Goal: Task Accomplishment & Management: Manage account settings

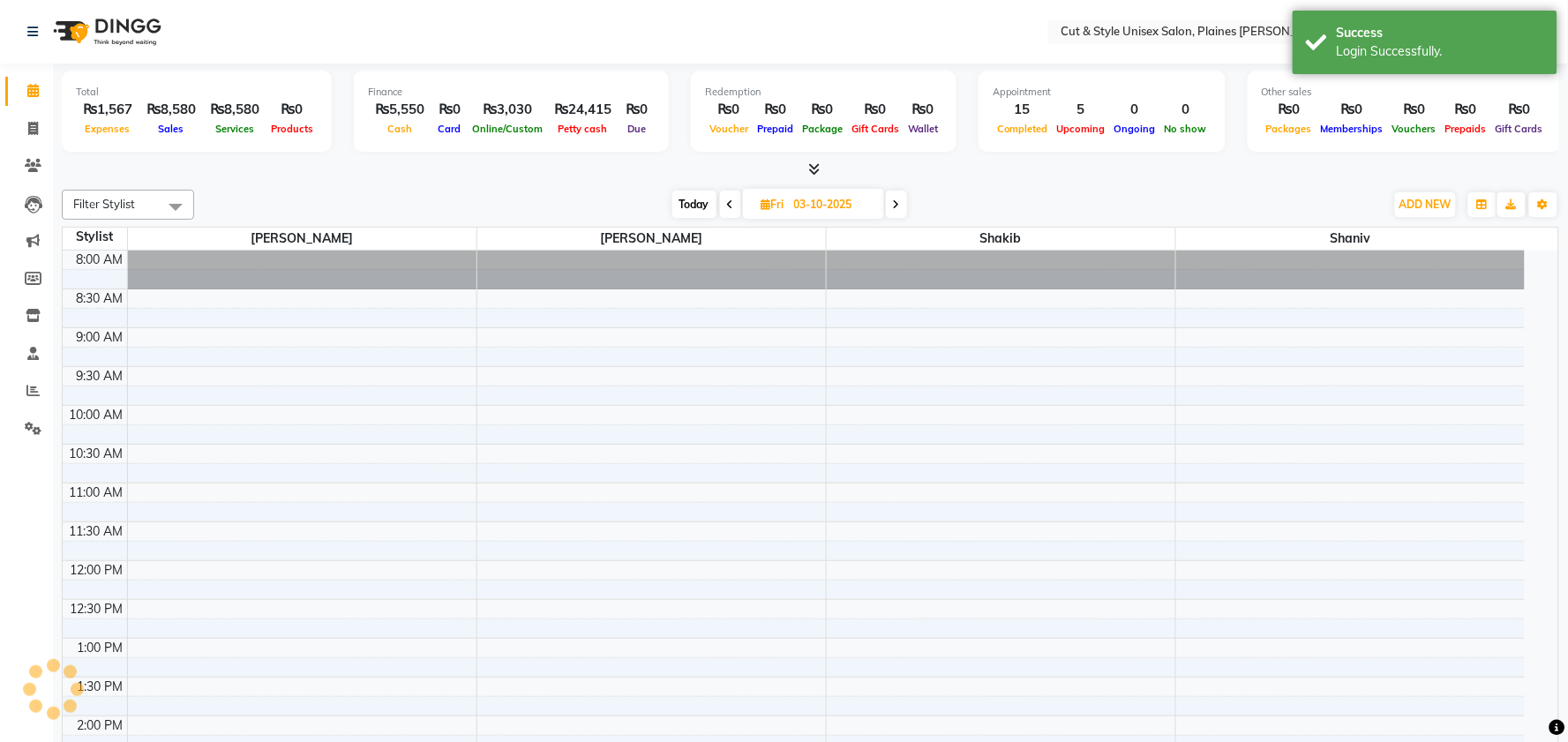
select select "en"
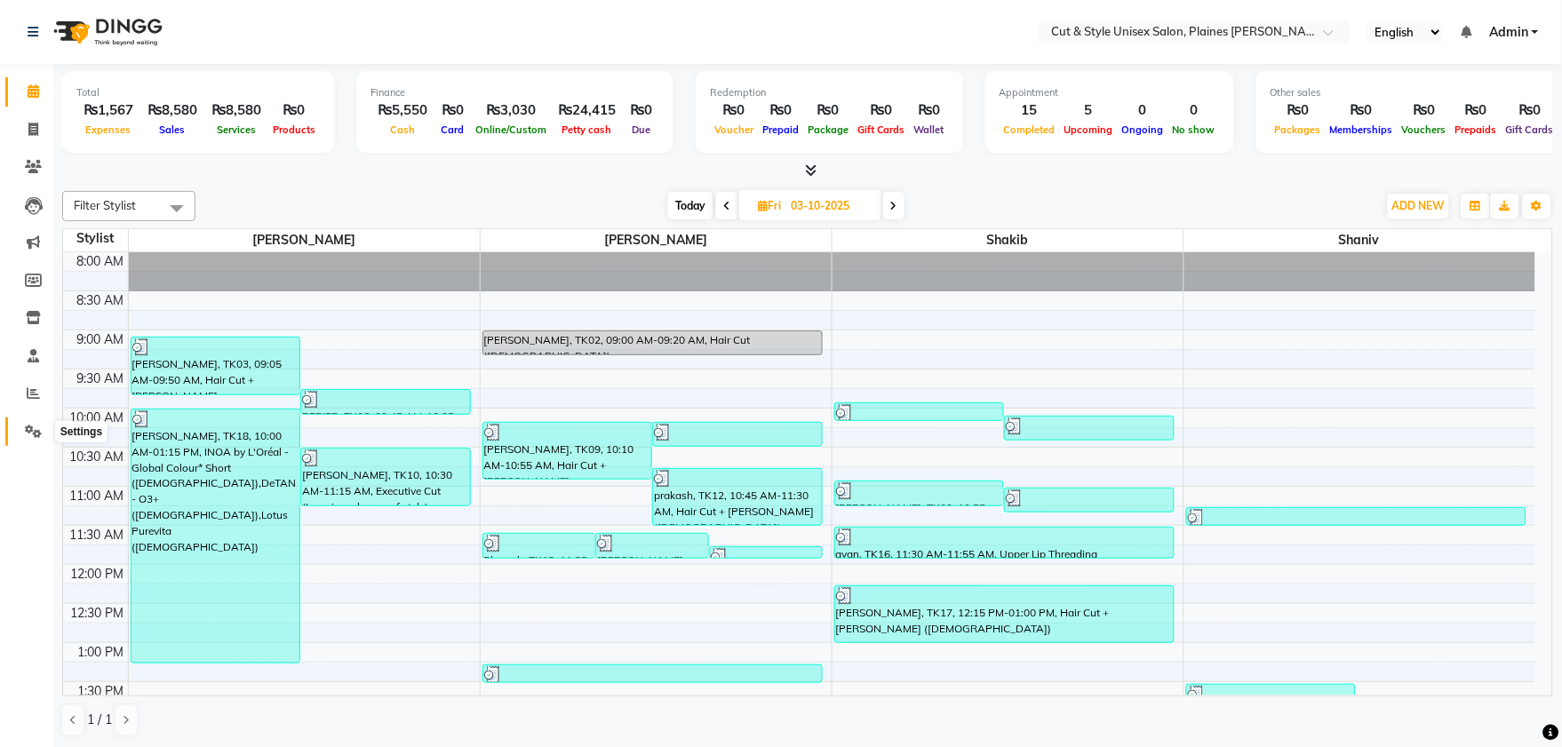
click at [32, 430] on icon at bounding box center [33, 431] width 17 height 13
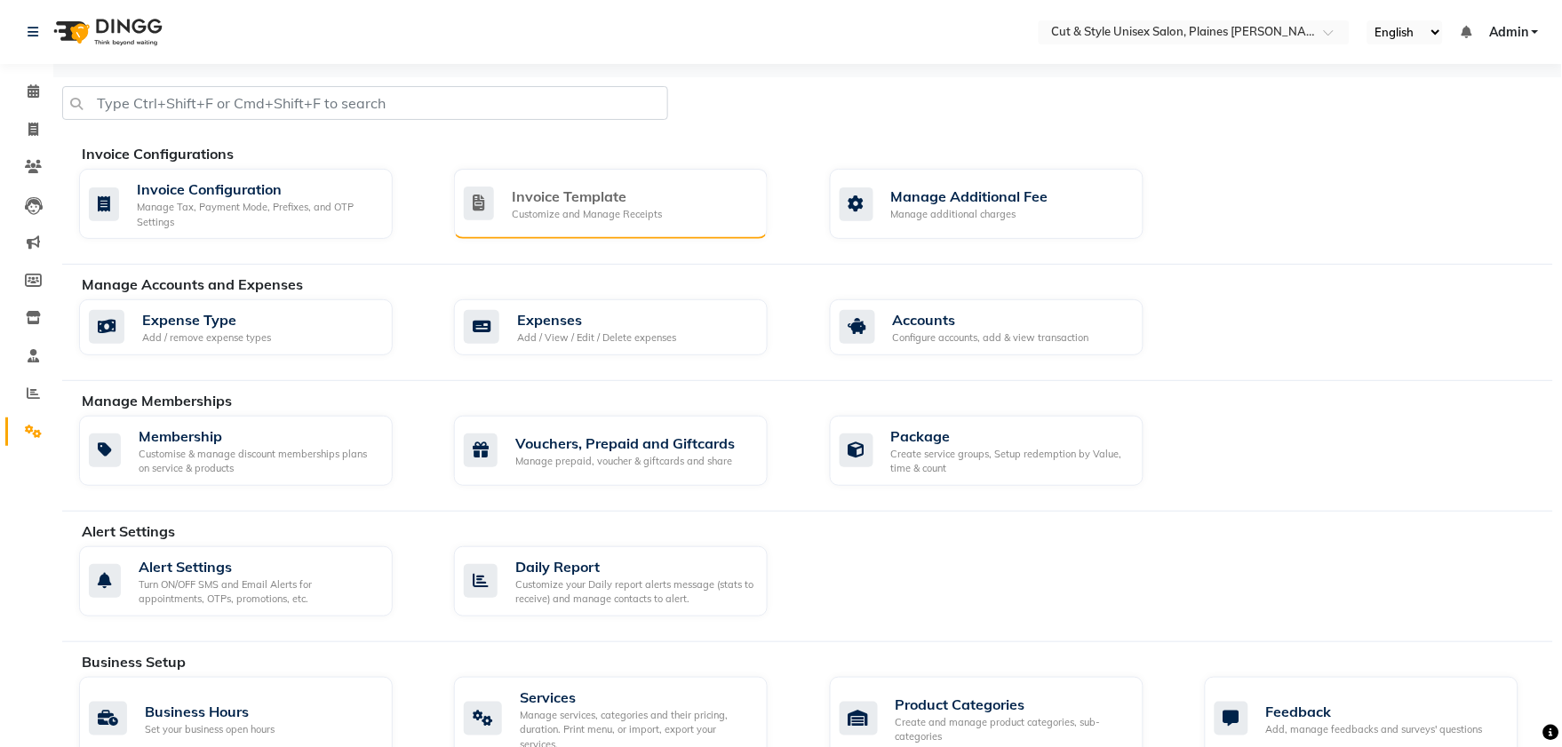
click at [589, 217] on div "Customize and Manage Receipts" at bounding box center [587, 214] width 150 height 15
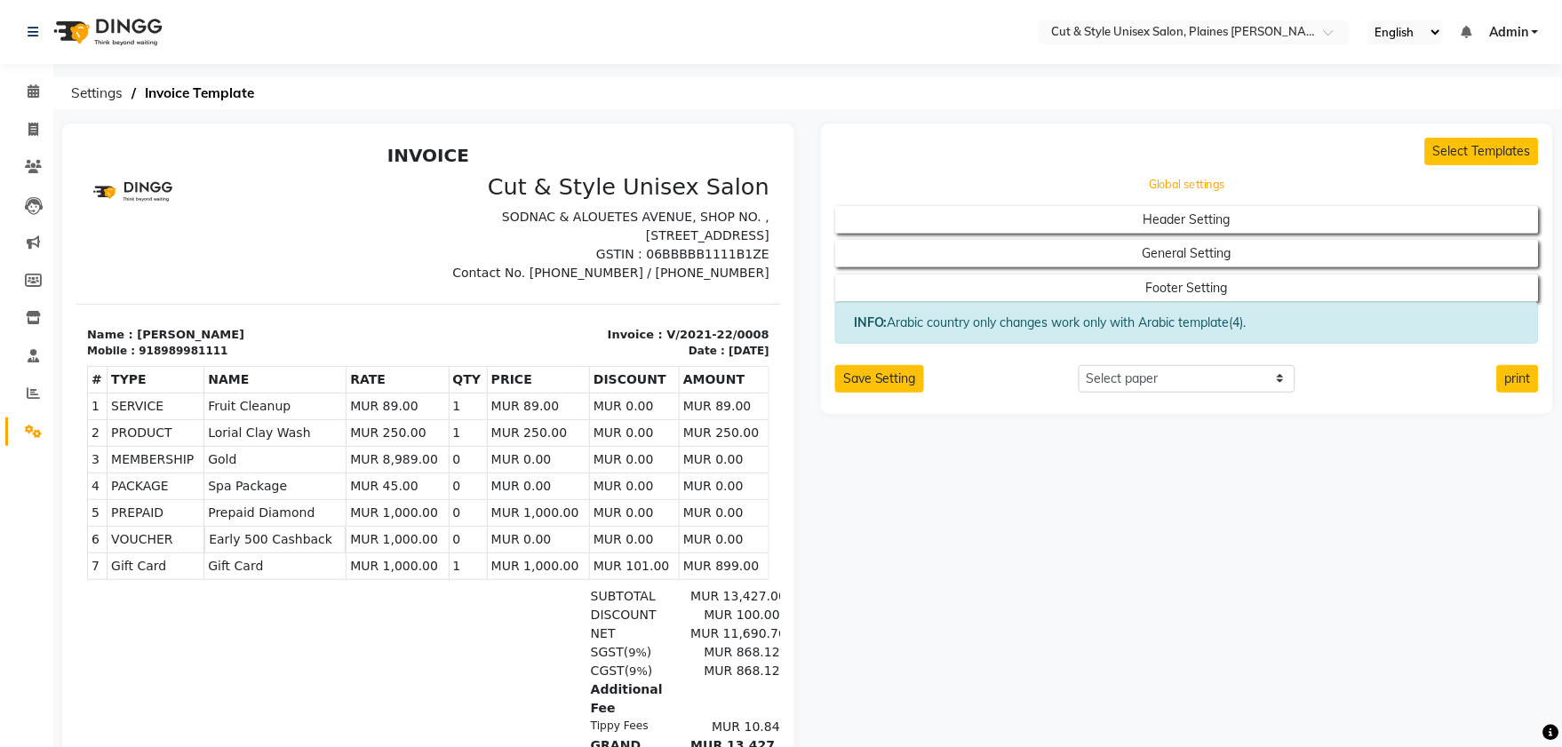
click at [1183, 184] on button "Global settings" at bounding box center [1188, 185] width 634 height 25
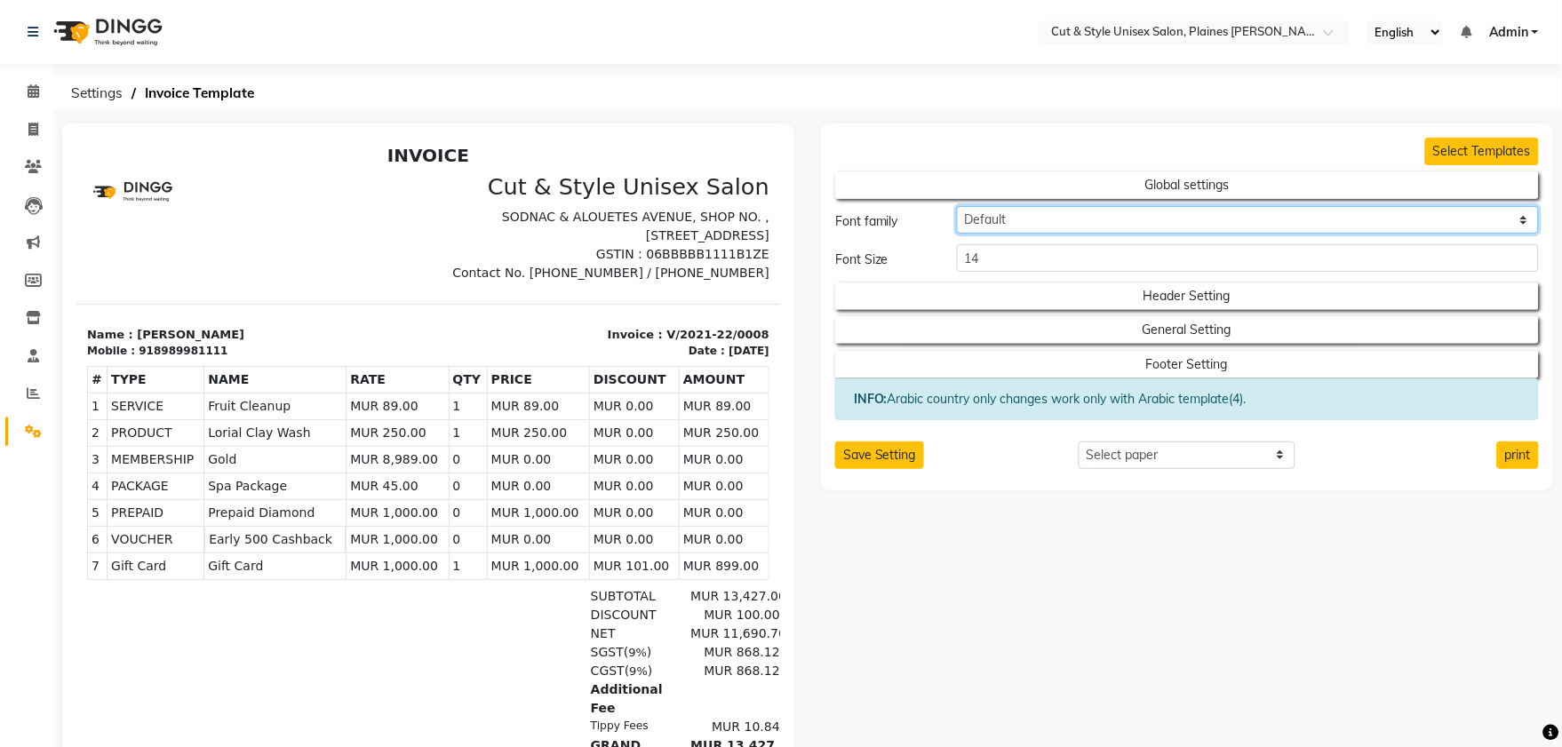
click at [1137, 229] on select "Default Roboto Condensed Roboto Mono Roboto Slab Dancing scripts Great Vibes [P…" at bounding box center [1248, 220] width 582 height 28
click at [957, 206] on select "Default Roboto Condensed Roboto Mono Roboto Slab Dancing scripts Great Vibes [P…" at bounding box center [1248, 220] width 582 height 28
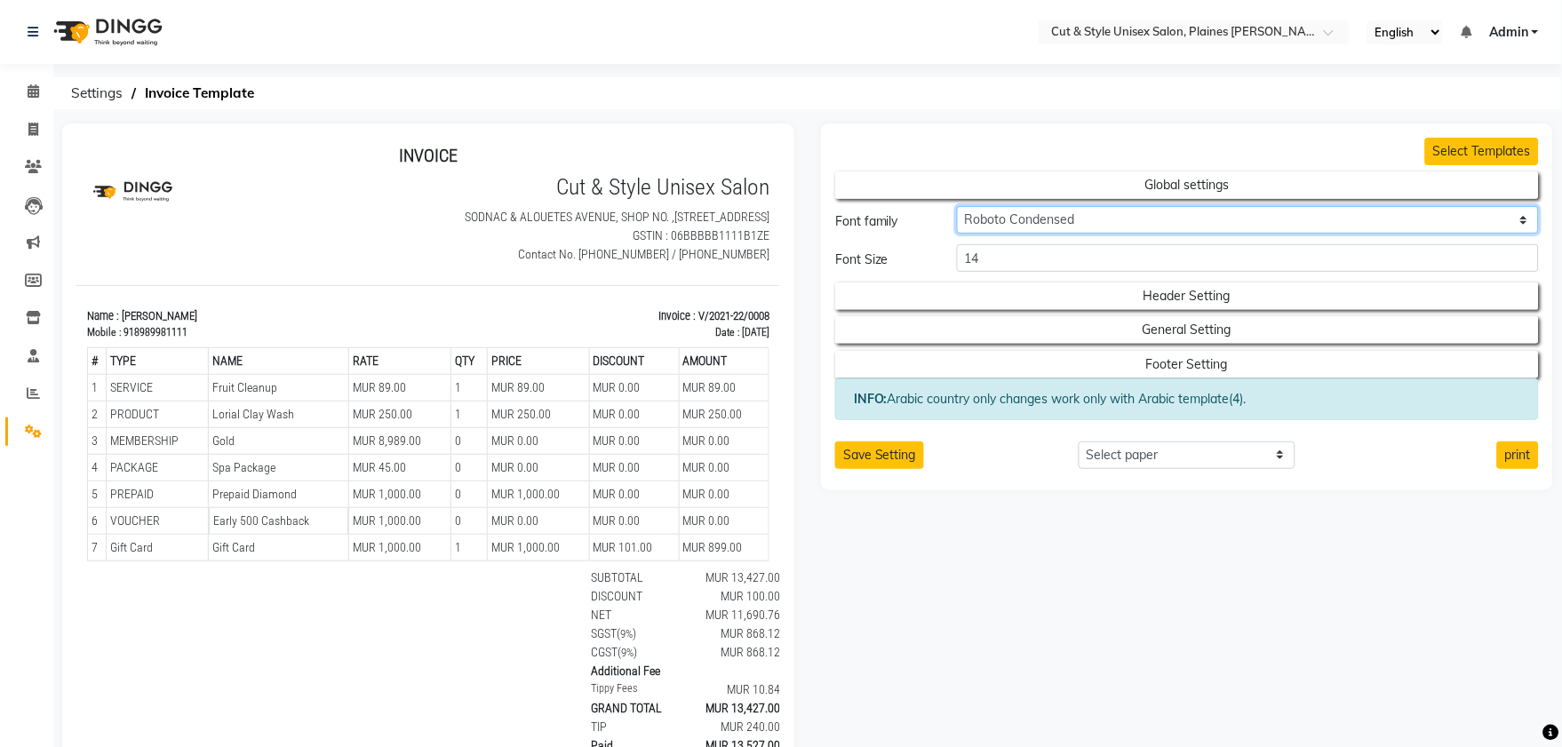
click at [1115, 219] on select "Default Roboto Condensed Roboto Mono Roboto Slab Dancing scripts Great Vibes [P…" at bounding box center [1248, 220] width 582 height 28
click at [957, 206] on select "Default Roboto Condensed Roboto Mono Roboto Slab Dancing scripts Great Vibes [P…" at bounding box center [1248, 220] width 582 height 28
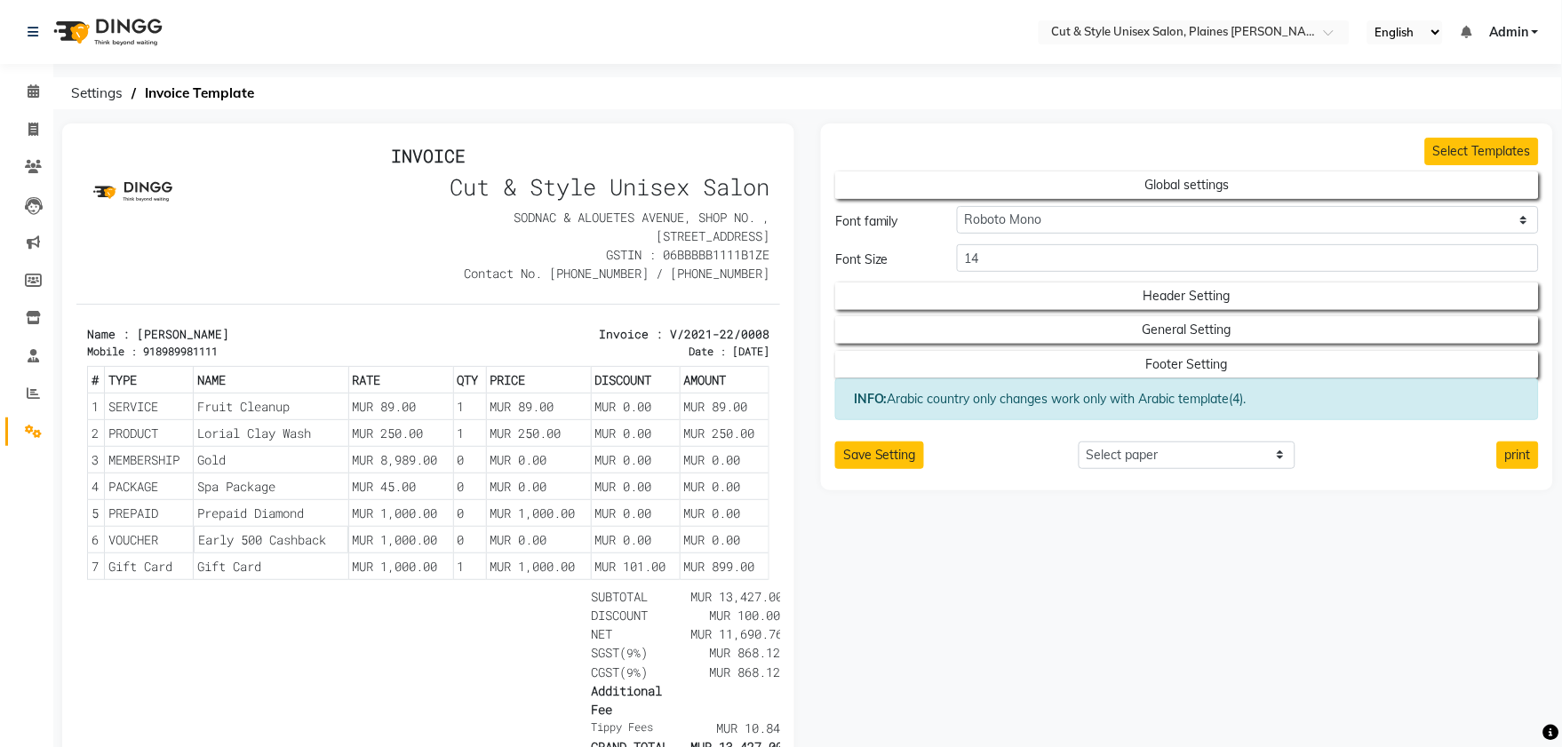
click at [1295, 117] on div "Select Location × Cut & Style Unisex Salon, Plaines [PERSON_NAME] English ENGLI…" at bounding box center [781, 469] width 1562 height 939
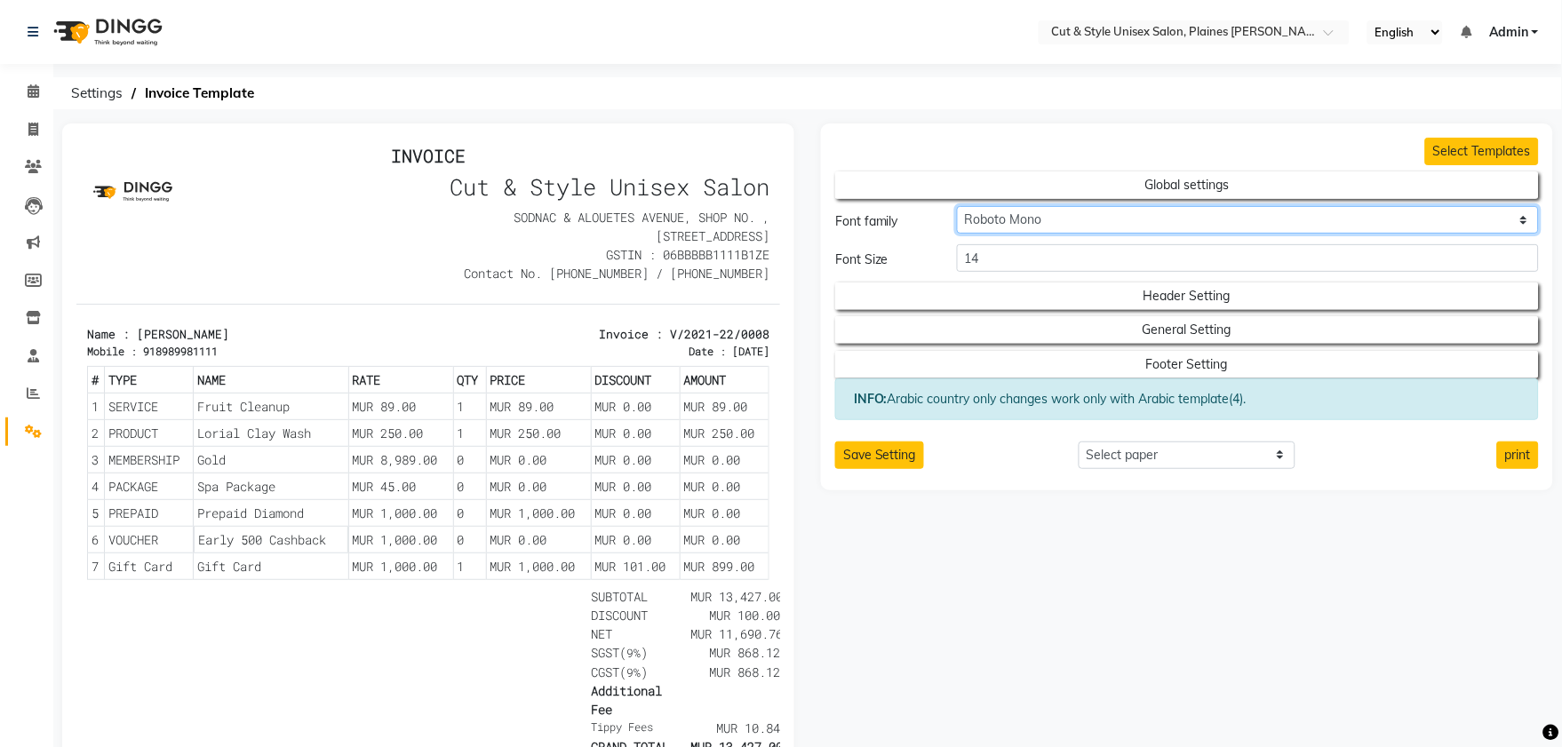
click at [1053, 215] on select "Default Roboto Condensed Roboto Mono Roboto Slab Dancing scripts Great Vibes [P…" at bounding box center [1248, 220] width 582 height 28
click at [957, 206] on select "Default Roboto Condensed Roboto Mono Roboto Slab Dancing scripts Great Vibes [P…" at bounding box center [1248, 220] width 582 height 28
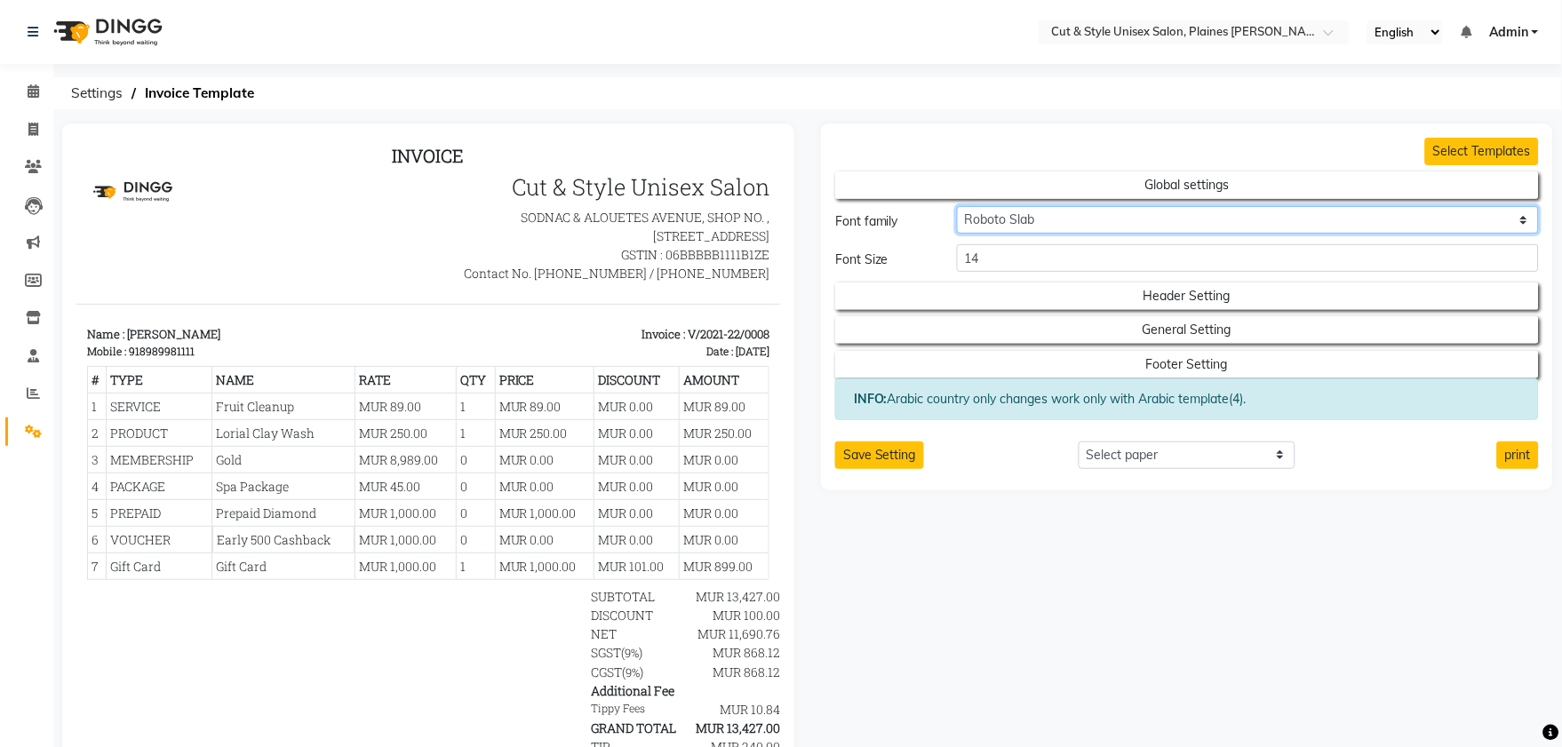
click at [1025, 218] on select "Default Roboto Condensed Roboto Mono Roboto Slab Dancing scripts Great Vibes [P…" at bounding box center [1248, 220] width 582 height 28
click at [957, 206] on select "Default Roboto Condensed Roboto Mono Roboto Slab Dancing scripts Great Vibes [P…" at bounding box center [1248, 220] width 582 height 28
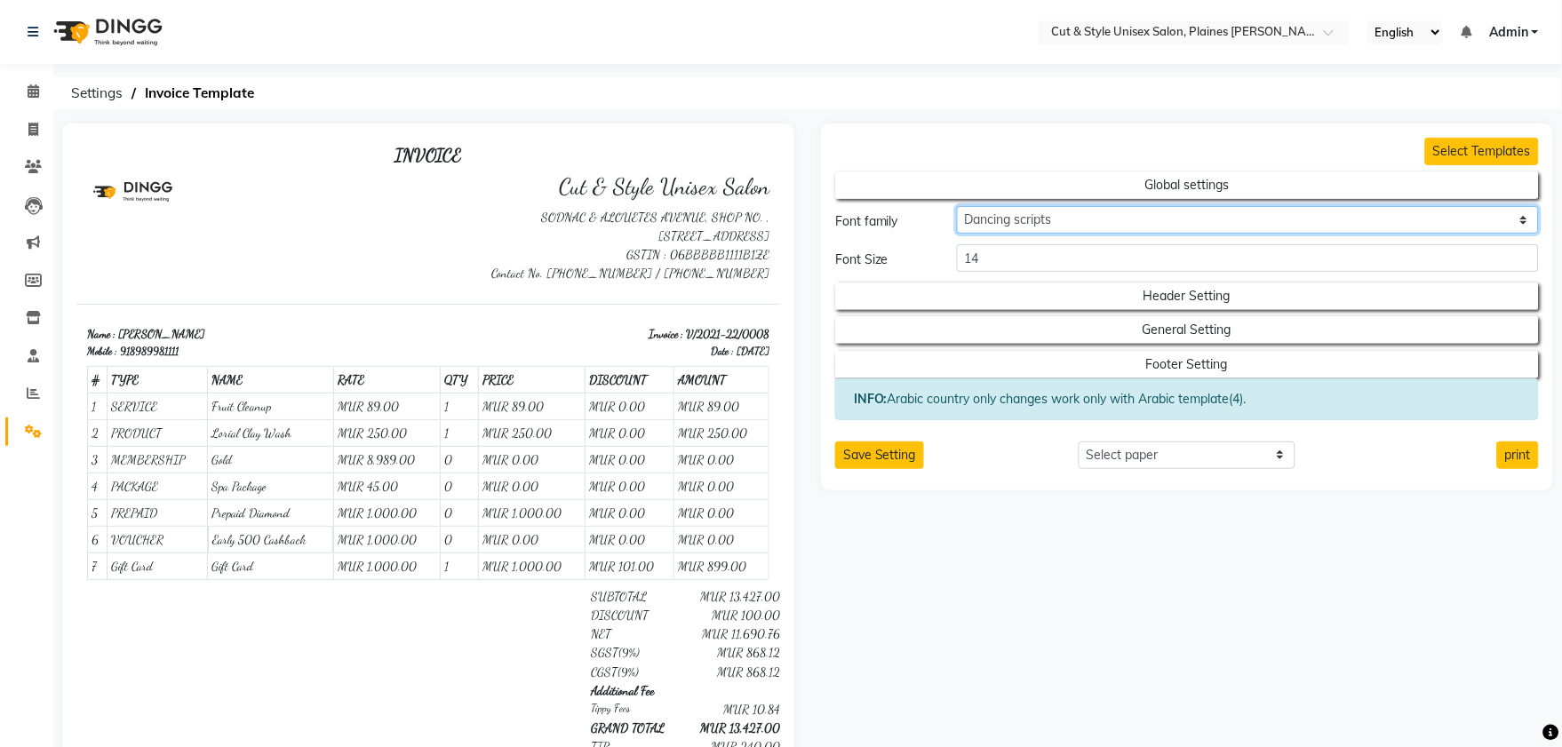
click at [1019, 225] on select "Default Roboto Condensed Roboto Mono Roboto Slab Dancing scripts Great Vibes [P…" at bounding box center [1248, 220] width 582 height 28
click at [957, 206] on select "Default Roboto Condensed Roboto Mono Roboto Slab Dancing scripts Great Vibes [P…" at bounding box center [1248, 220] width 582 height 28
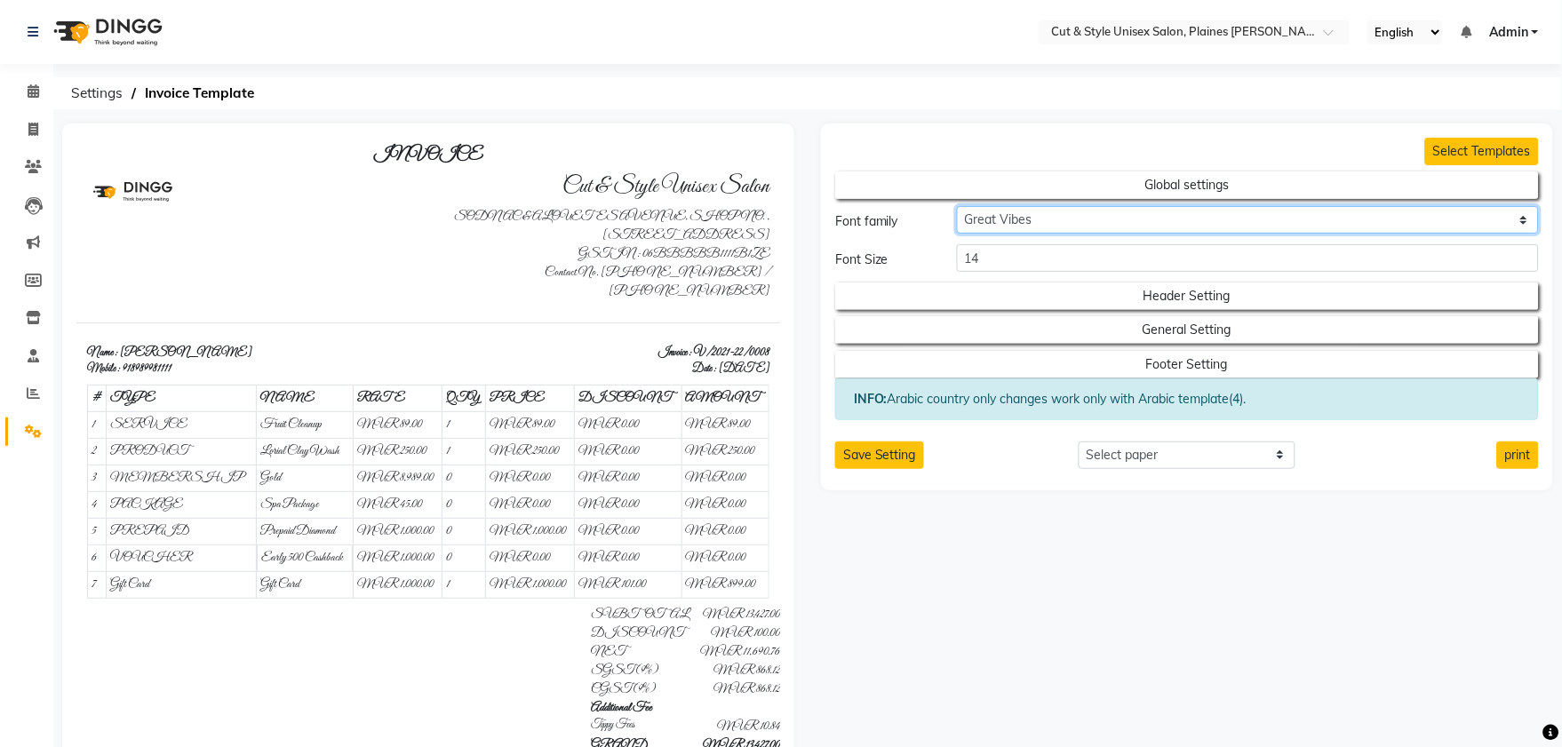
click at [1009, 228] on select "Default Roboto Condensed Roboto Mono Roboto Slab Dancing scripts Great Vibes [P…" at bounding box center [1248, 220] width 582 height 28
click at [957, 206] on select "Default Roboto Condensed Roboto Mono Roboto Slab Dancing scripts Great Vibes [P…" at bounding box center [1248, 220] width 582 height 28
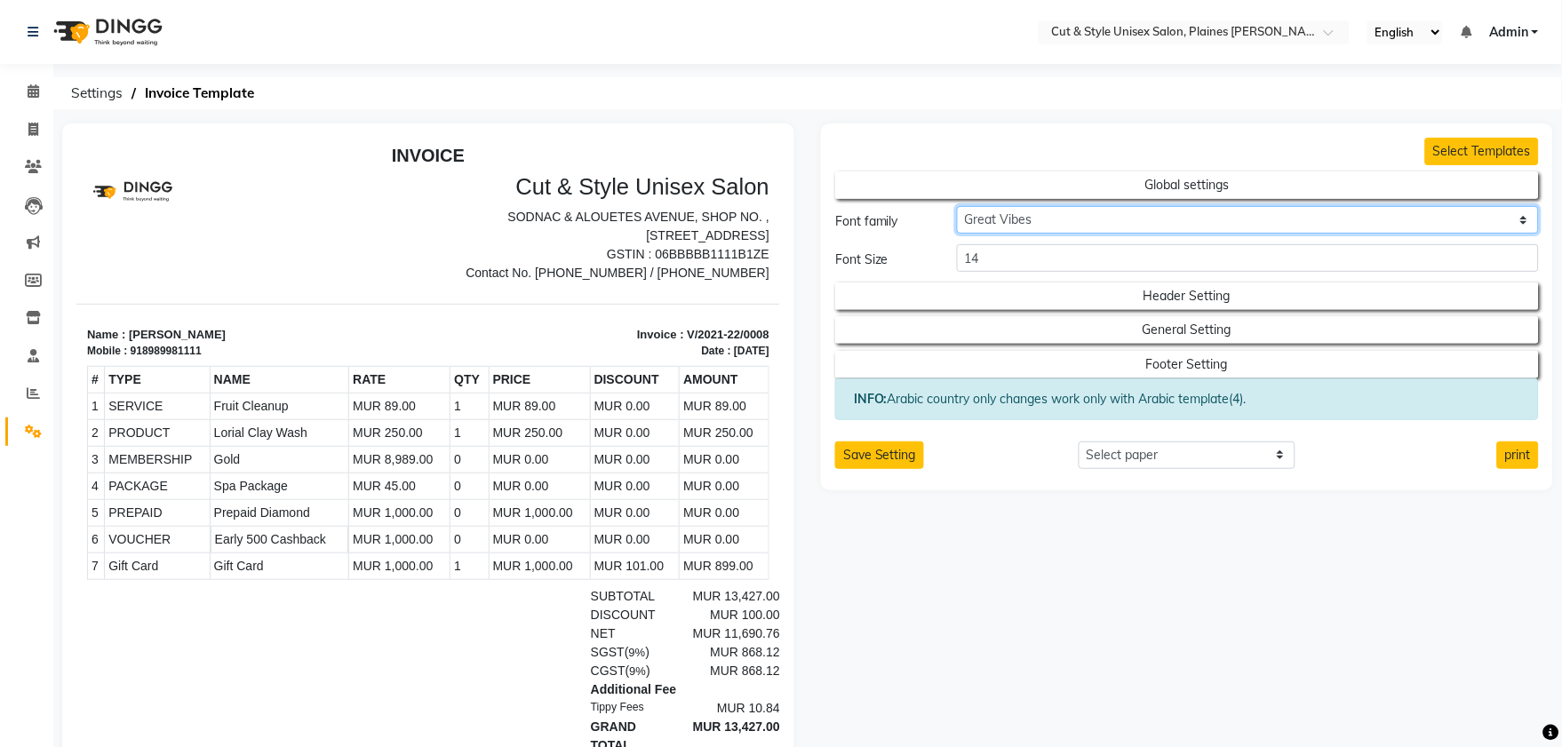
click at [1035, 223] on select "Default Roboto Condensed Roboto Mono Roboto Slab Dancing scripts Great Vibes [P…" at bounding box center [1248, 220] width 582 height 28
select select "'Roboto Condensed', sans-serif;"
click at [957, 206] on select "Default Roboto Condensed Roboto Mono Roboto Slab Dancing scripts Great Vibes [P…" at bounding box center [1248, 220] width 582 height 28
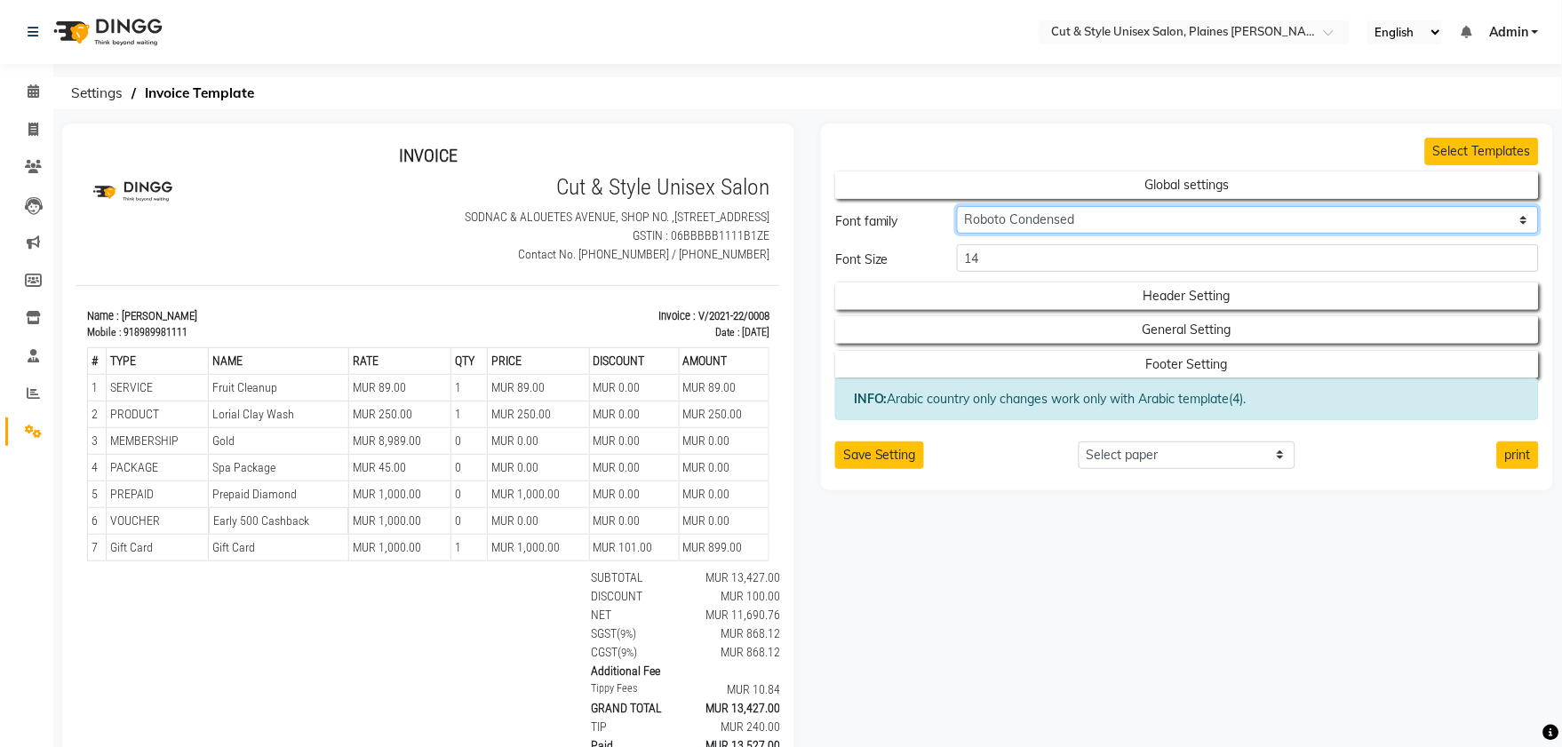
click at [1018, 223] on select "Default Roboto Condensed Roboto Mono Roboto Slab Dancing scripts Great Vibes [P…" at bounding box center [1248, 220] width 582 height 28
click at [957, 206] on select "Default Roboto Condensed Roboto Mono Roboto Slab Dancing scripts Great Vibes [P…" at bounding box center [1248, 220] width 582 height 28
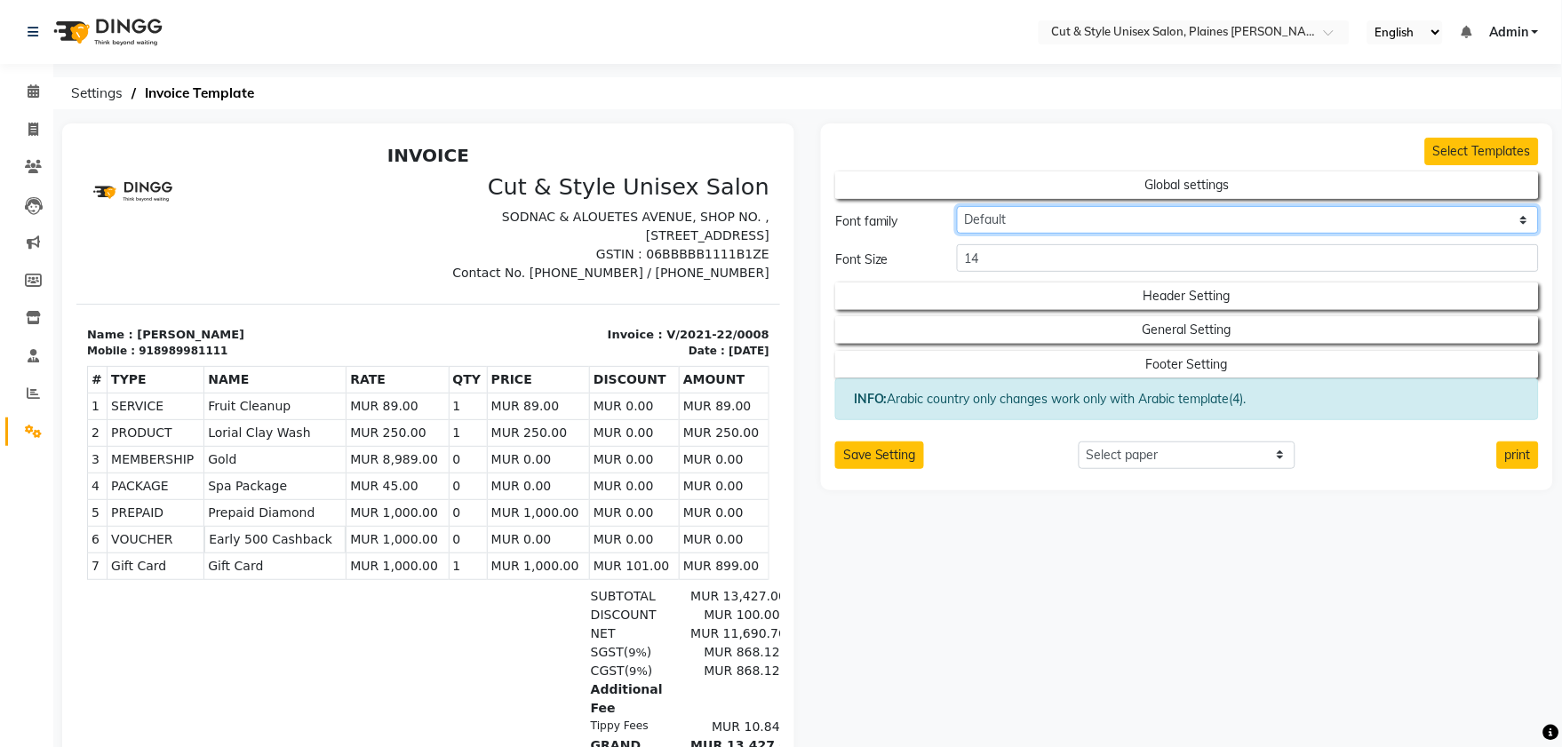
click at [1011, 216] on select "Default Roboto Condensed Roboto Mono Roboto Slab Dancing scripts Great Vibes [P…" at bounding box center [1248, 220] width 582 height 28
select select "'Roboto Mono', monospace;"
click at [957, 206] on select "Default Roboto Condensed Roboto Mono Roboto Slab Dancing scripts Great Vibes [P…" at bounding box center [1248, 220] width 582 height 28
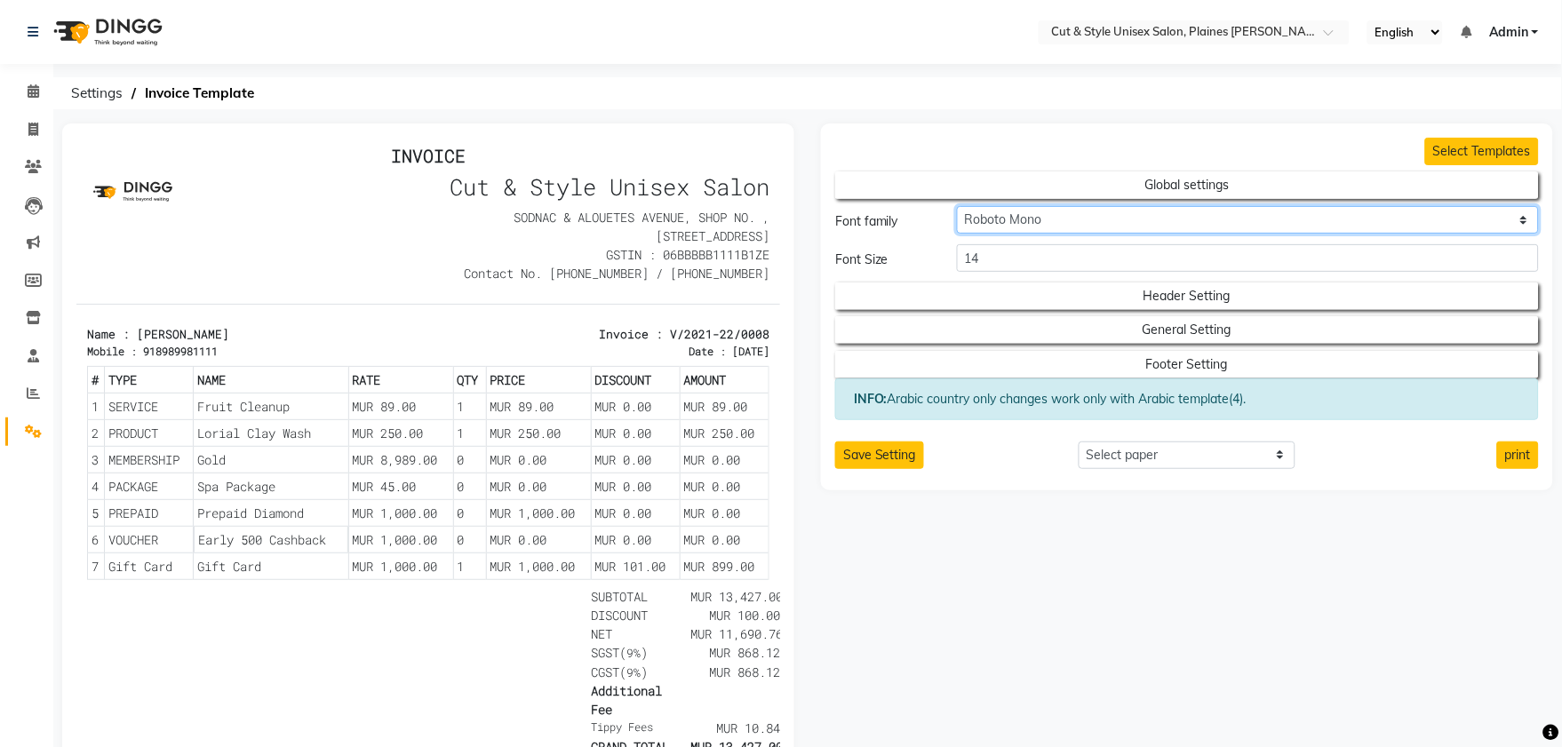
click at [1008, 227] on select "Default Roboto Condensed Roboto Mono Roboto Slab Dancing scripts Great Vibes [P…" at bounding box center [1248, 220] width 582 height 28
select select ".form-select-sm example"
click at [957, 206] on select "Default Roboto Condensed Roboto Mono Roboto Slab Dancing scripts Great Vibes [P…" at bounding box center [1248, 220] width 582 height 28
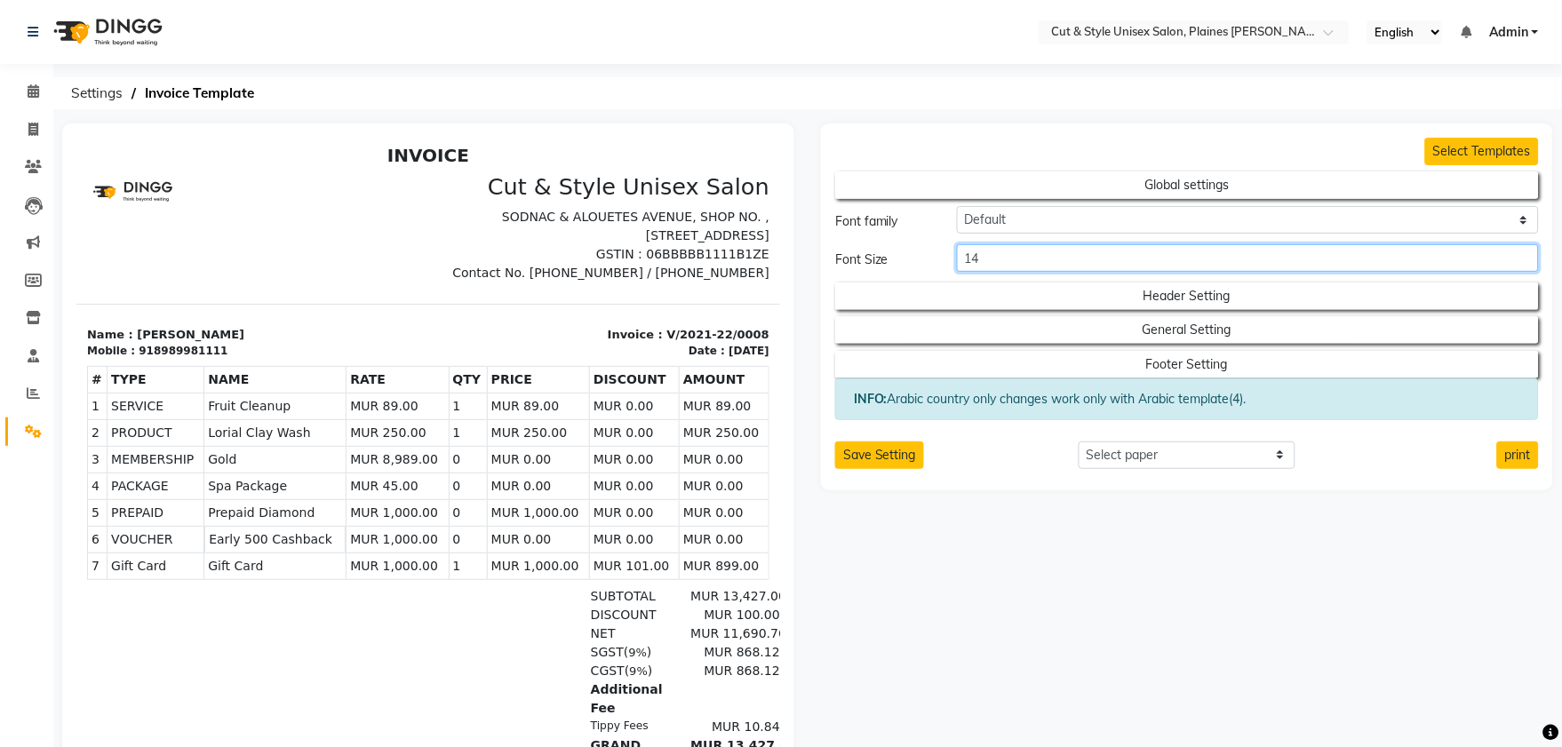
click at [1068, 256] on input "14" at bounding box center [1248, 258] width 582 height 28
click at [1063, 535] on div "Select Templates Global settings Font family Default Roboto Condensed Roboto Mo…" at bounding box center [1187, 486] width 759 height 724
click at [104, 91] on span "Settings" at bounding box center [96, 93] width 69 height 32
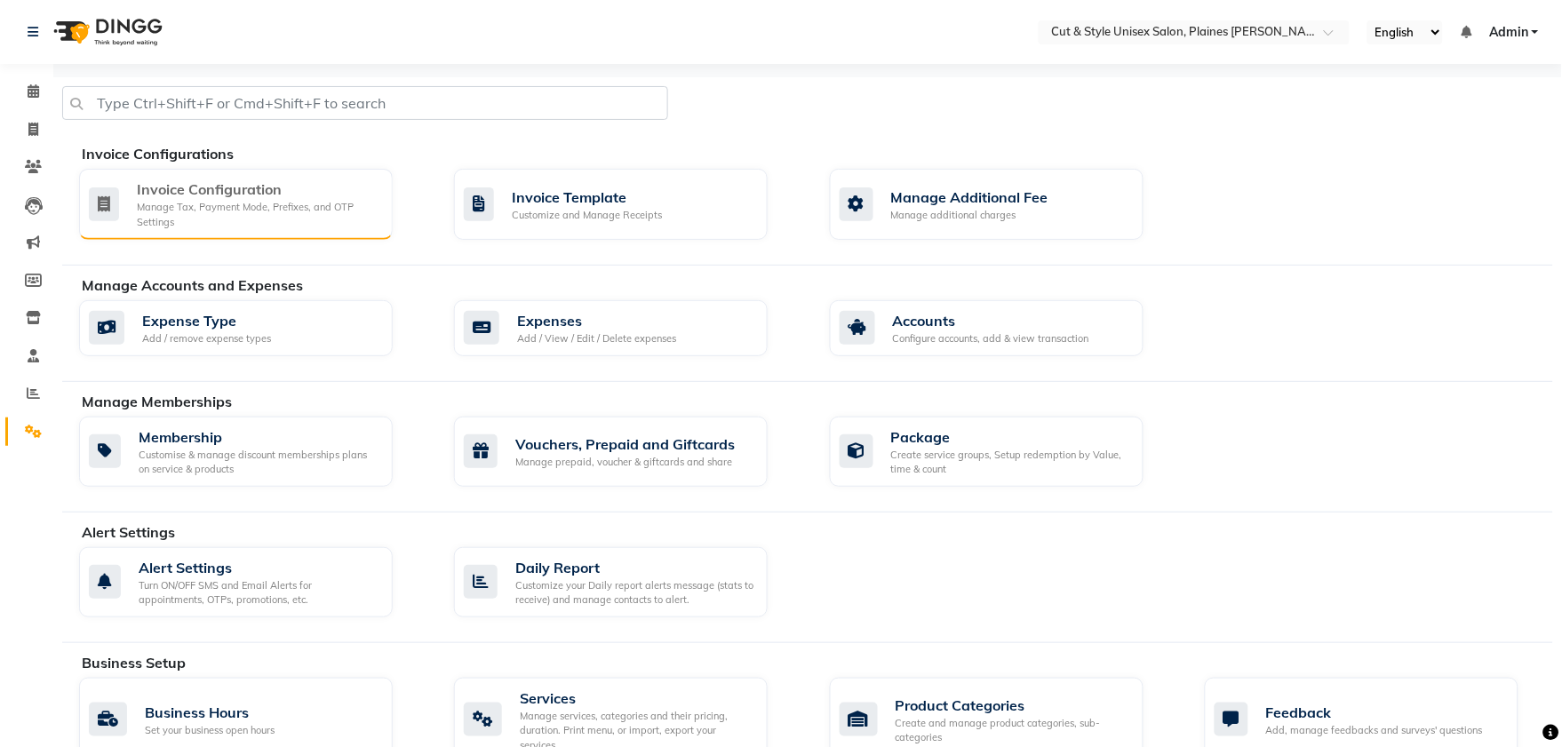
click at [258, 207] on div "Manage Tax, Payment Mode, Prefixes, and OTP Settings" at bounding box center [258, 214] width 242 height 29
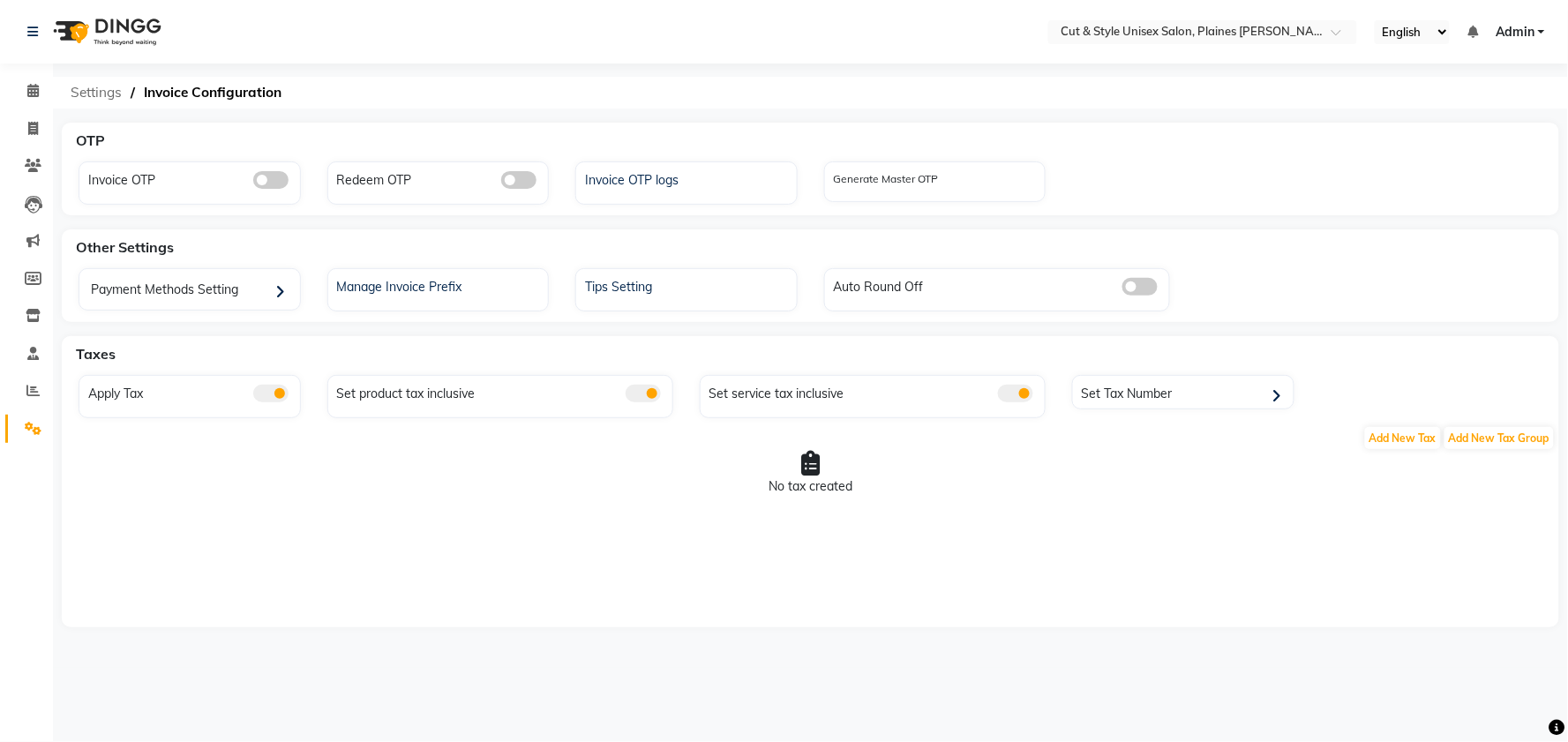
click at [115, 97] on span "Settings" at bounding box center [95, 92] width 69 height 32
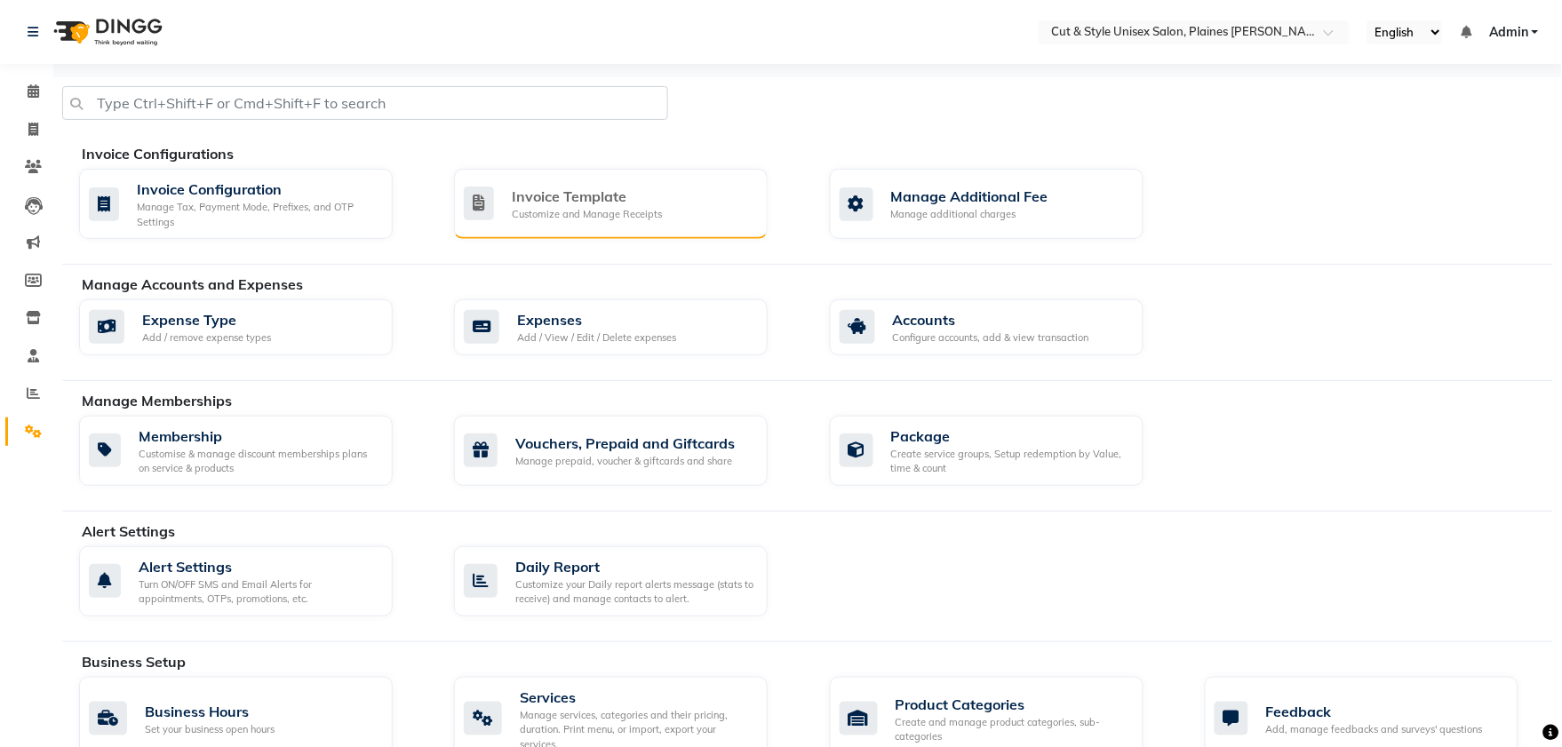
click at [530, 200] on div "Invoice Template" at bounding box center [587, 196] width 150 height 21
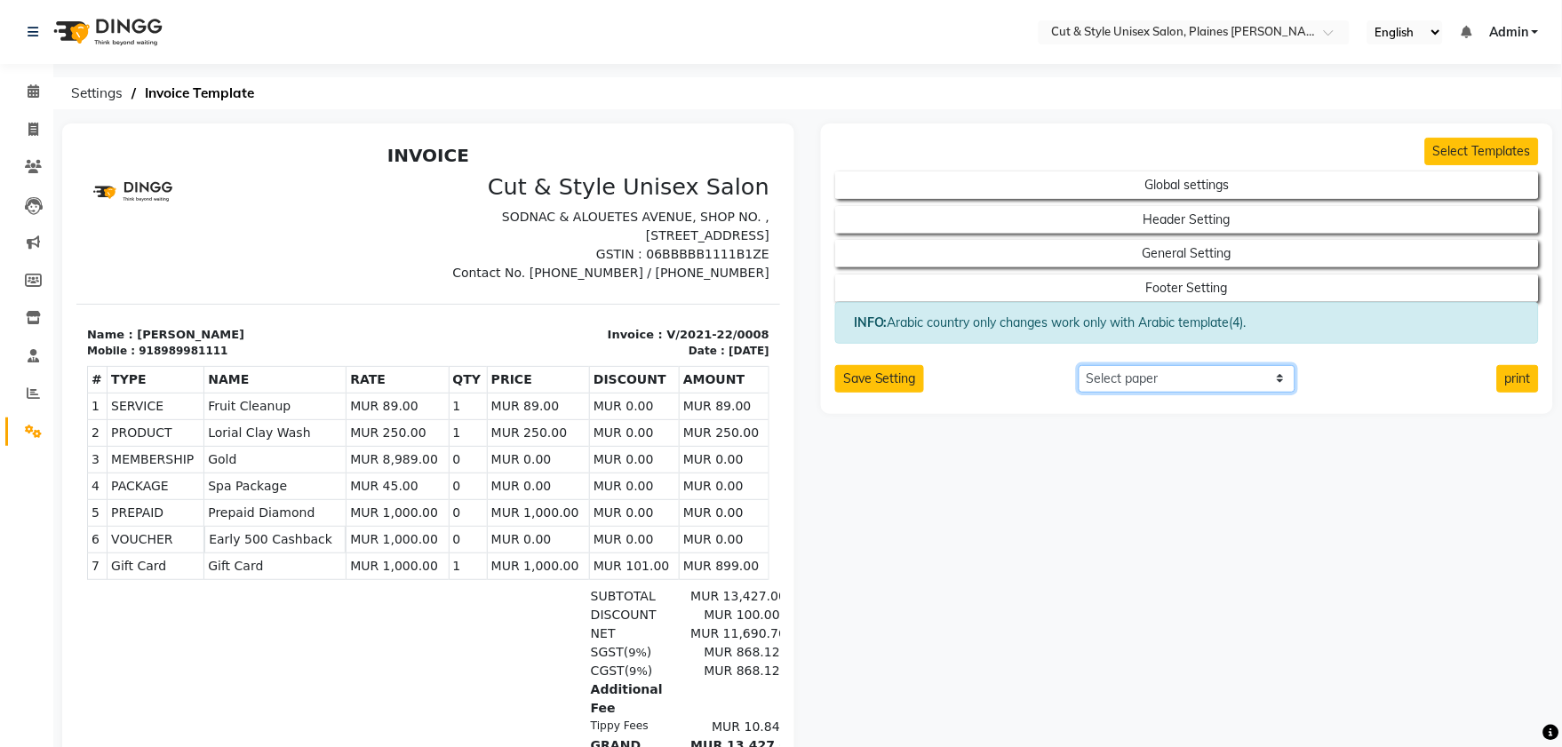
click at [1171, 373] on select "Select paper A4 A5 A6 A7 Thermal Custom" at bounding box center [1187, 379] width 217 height 28
select select "thermal"
click at [1079, 365] on select "Select paper A4 A5 A6 A7 Thermal Custom" at bounding box center [1187, 379] width 217 height 28
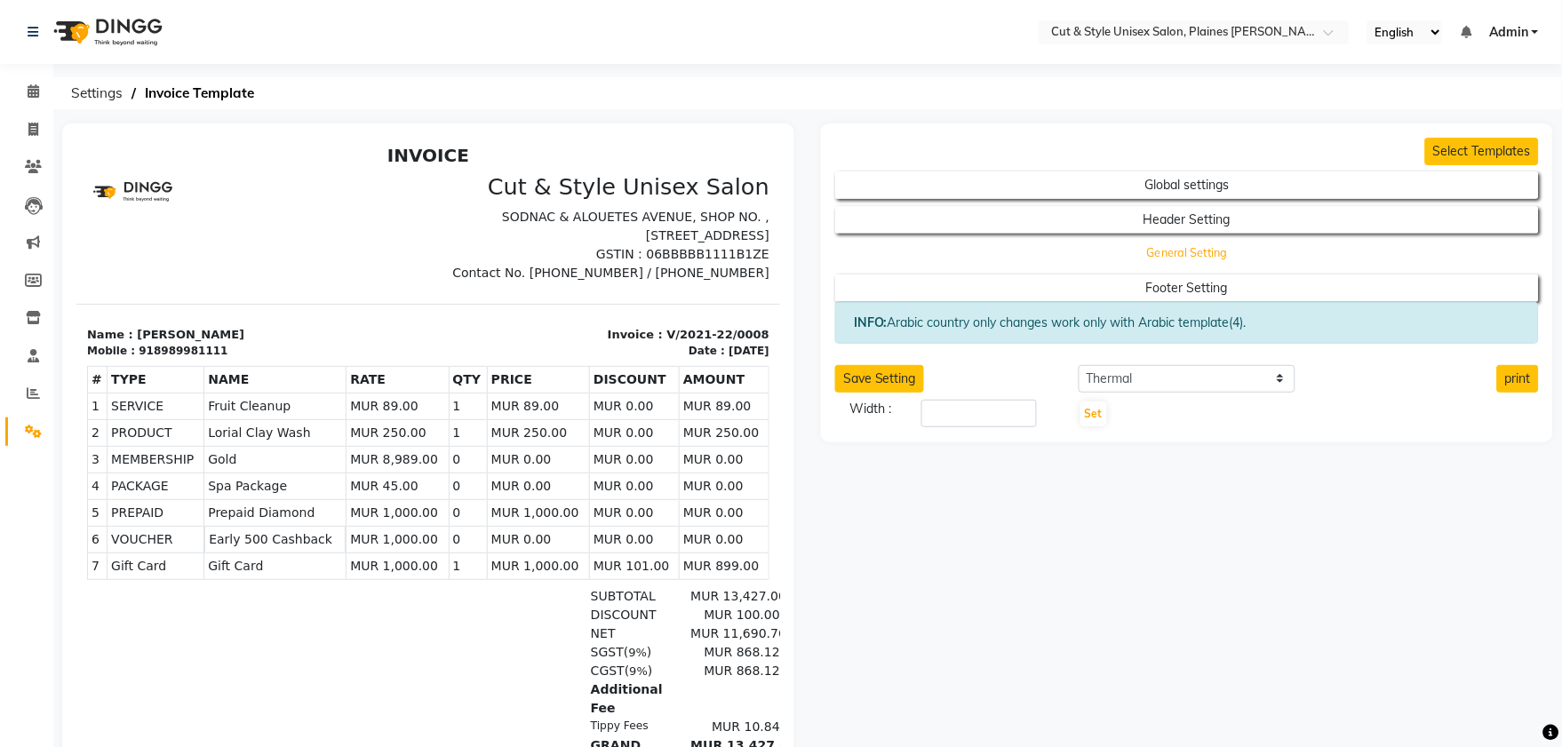
click at [1168, 256] on button "General Setting" at bounding box center [1188, 254] width 634 height 25
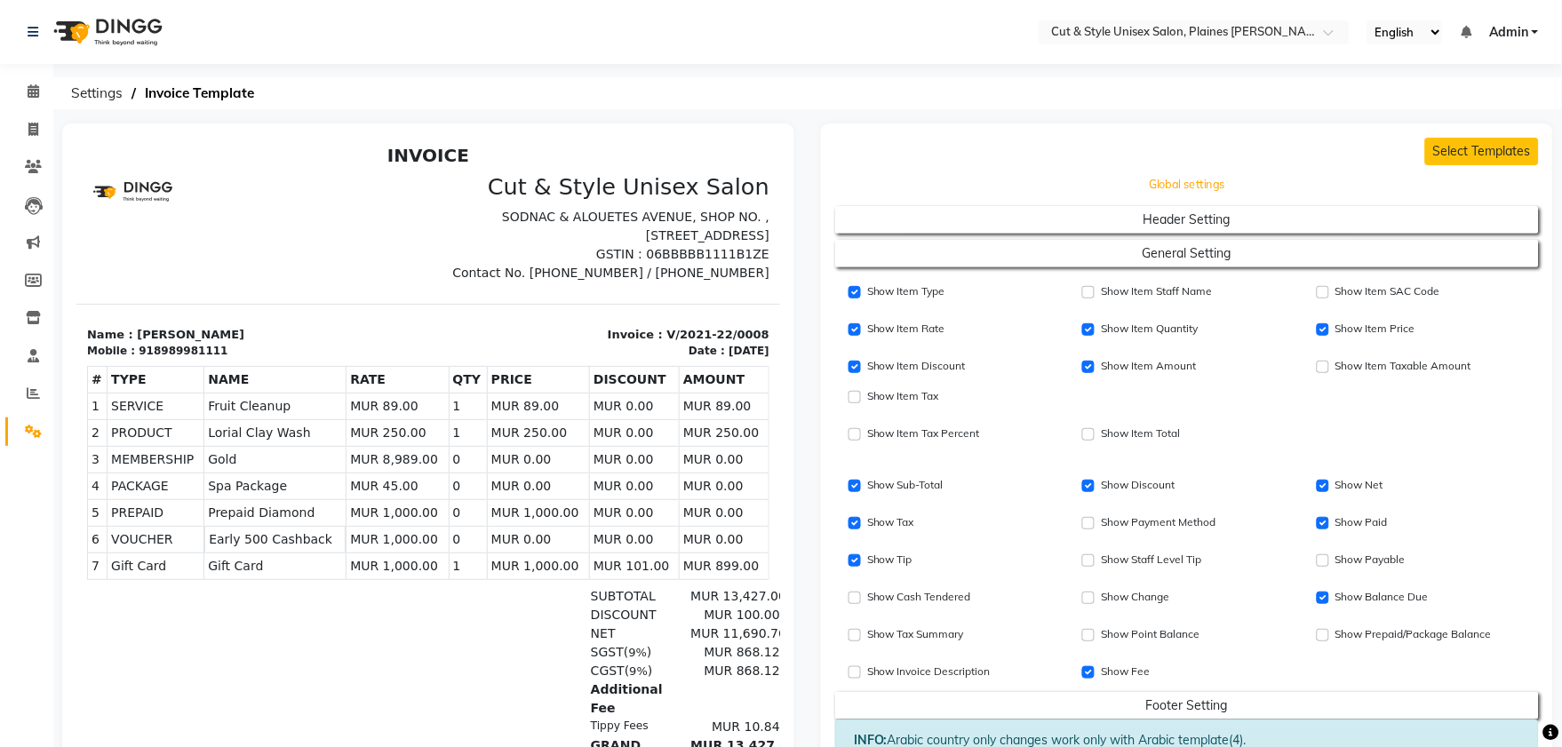
click at [1196, 196] on button "Global settings" at bounding box center [1188, 185] width 634 height 25
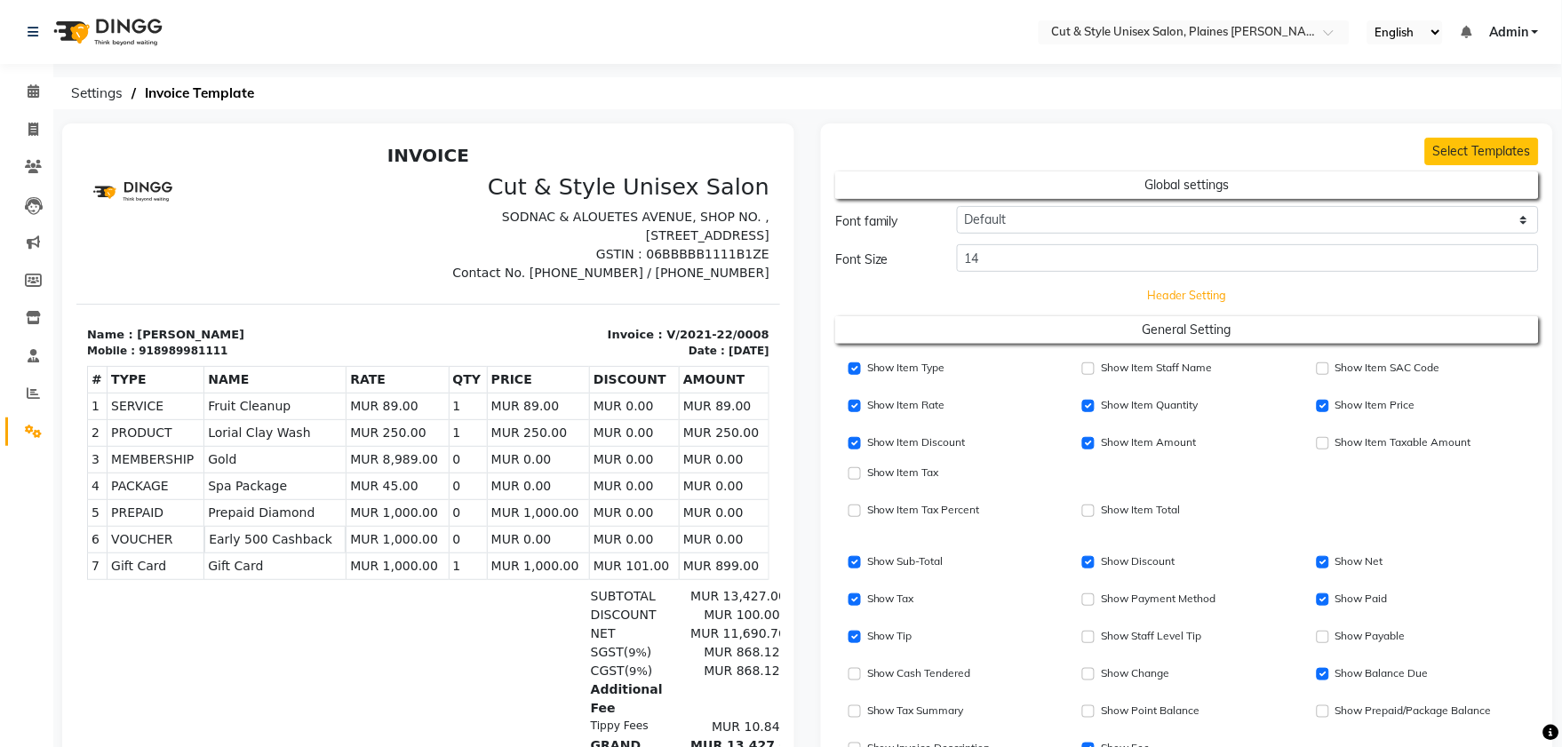
click at [1131, 297] on button "Header Setting" at bounding box center [1188, 295] width 634 height 25
select select "end"
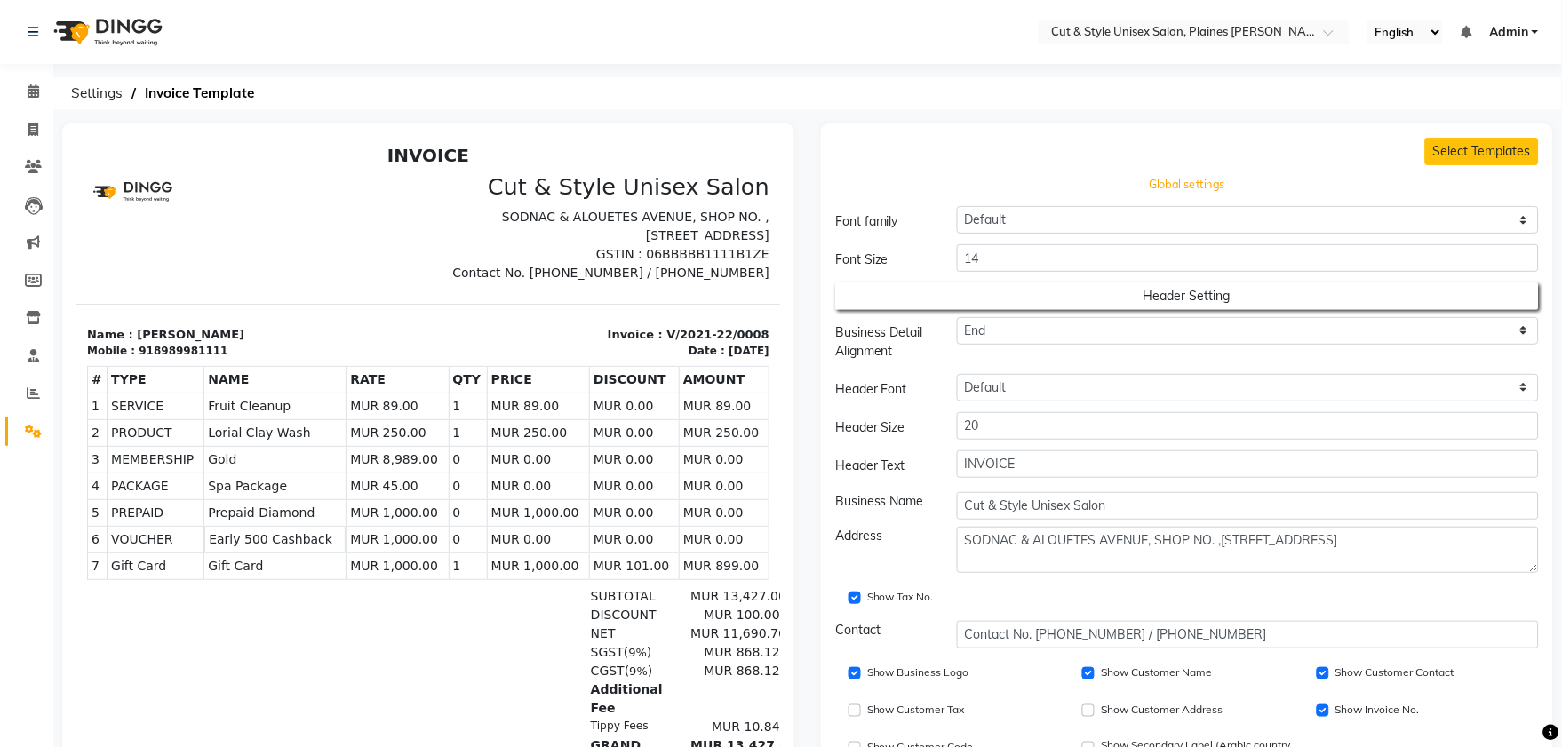
click at [1187, 190] on button "Global settings" at bounding box center [1188, 185] width 634 height 25
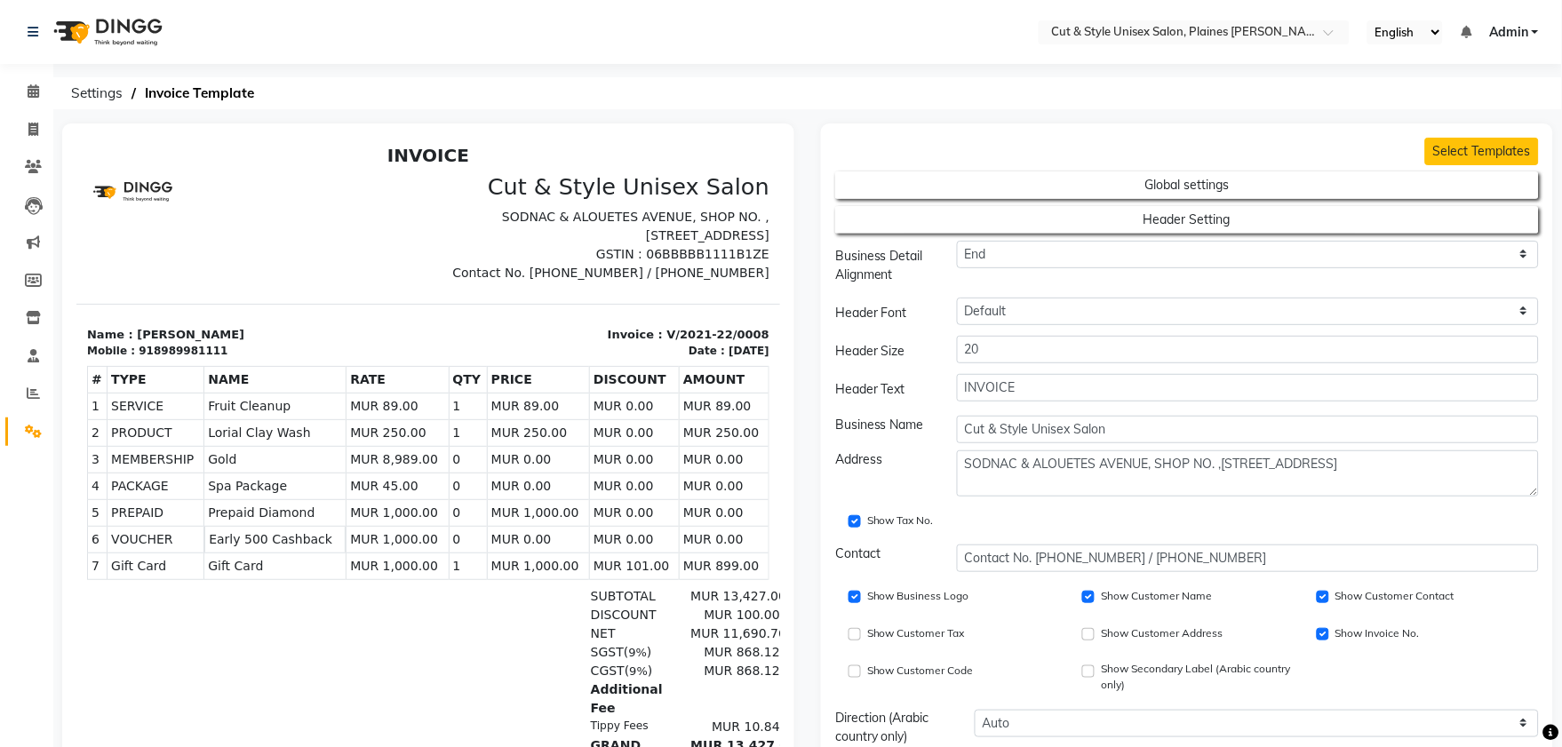
click at [1513, 33] on span "Admin" at bounding box center [1508, 32] width 39 height 19
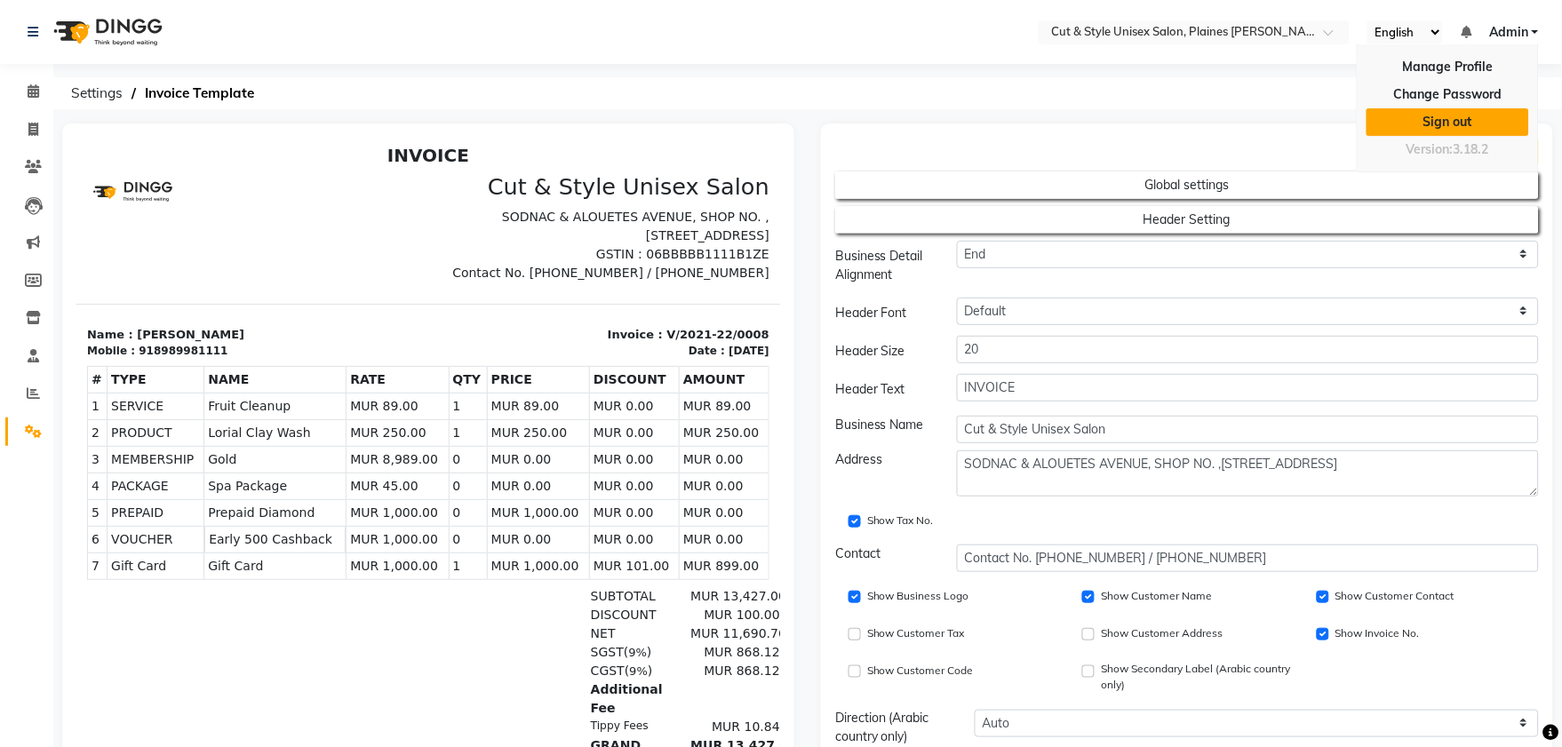
click at [1472, 113] on link "Sign out" at bounding box center [1448, 122] width 163 height 28
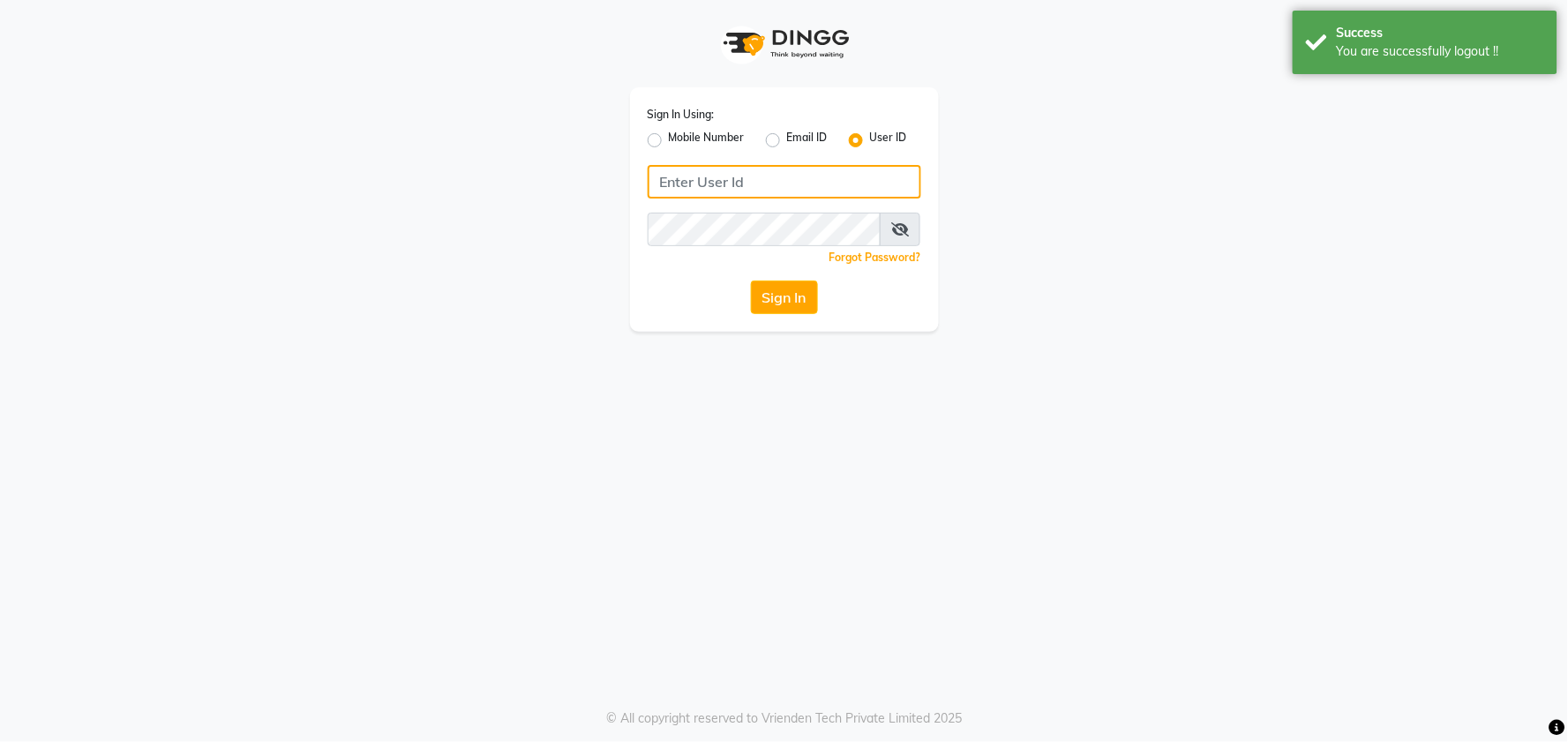
type input "59582222"
click at [796, 293] on button "Sign In" at bounding box center [784, 298] width 68 height 34
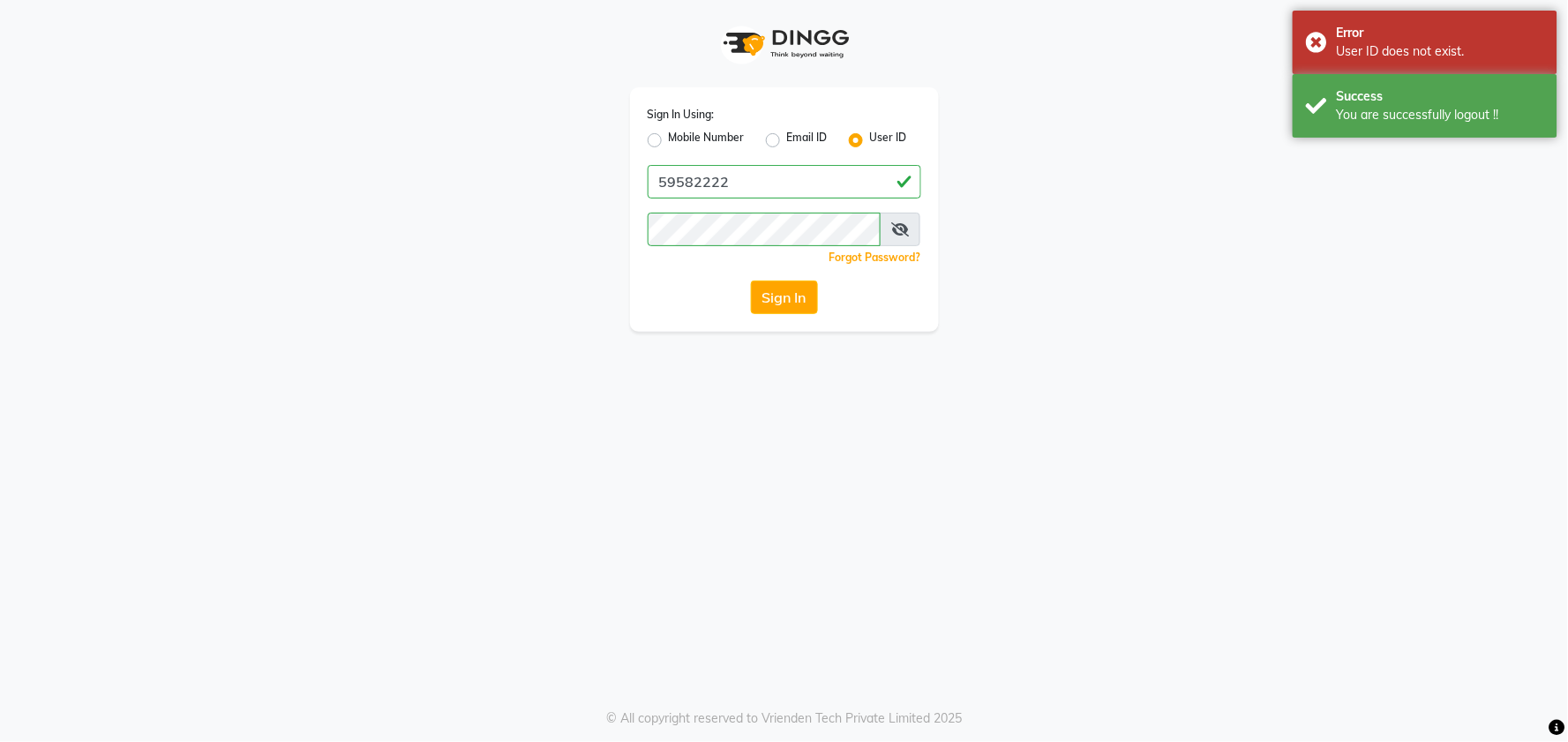
click at [669, 137] on label "Mobile Number" at bounding box center [707, 140] width 75 height 21
click at [669, 137] on input "Mobile Number" at bounding box center [675, 136] width 12 height 12
radio input "true"
radio input "false"
click at [765, 182] on input "Username" at bounding box center [814, 182] width 214 height 34
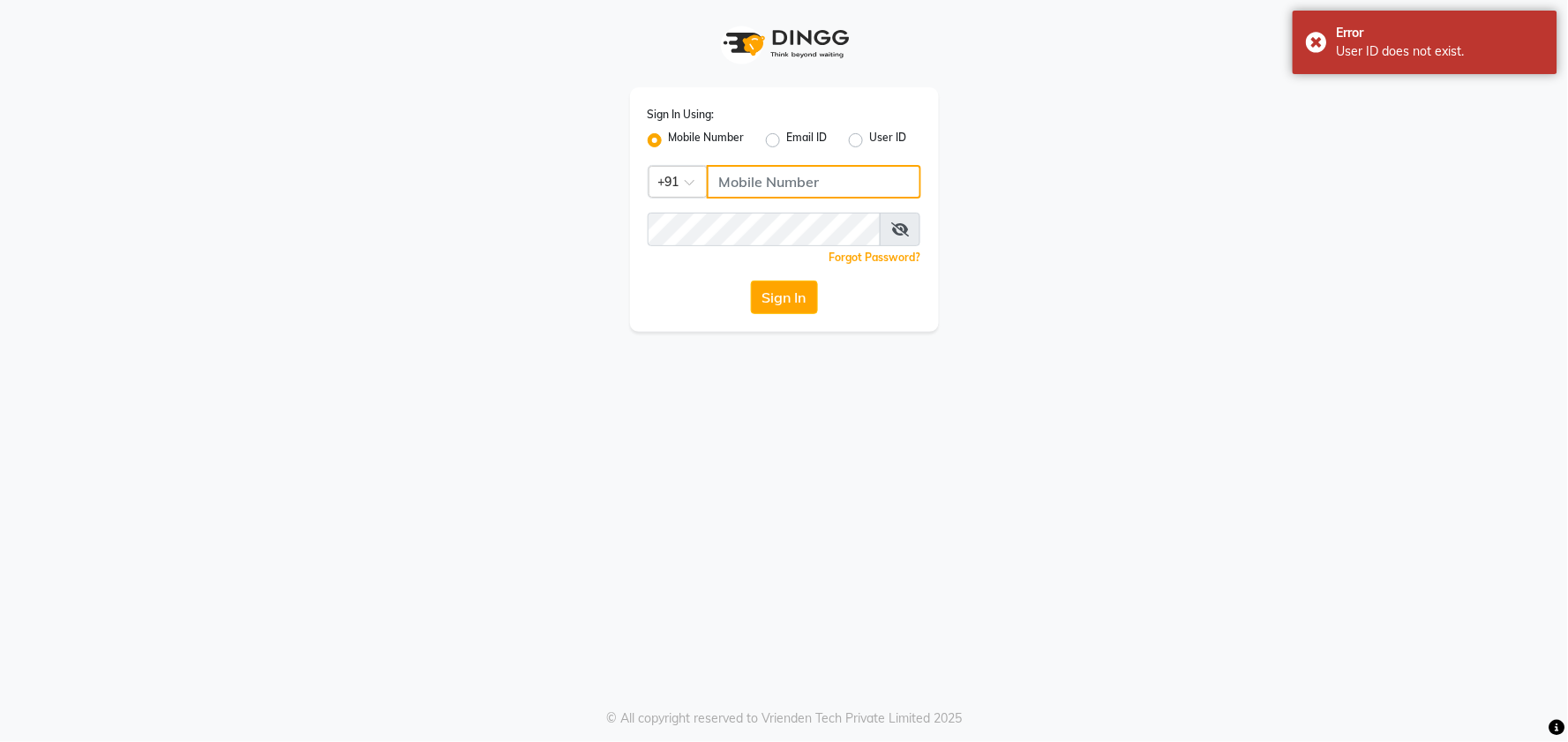
type input "59582222"
click at [812, 293] on button "Sign In" at bounding box center [784, 298] width 68 height 34
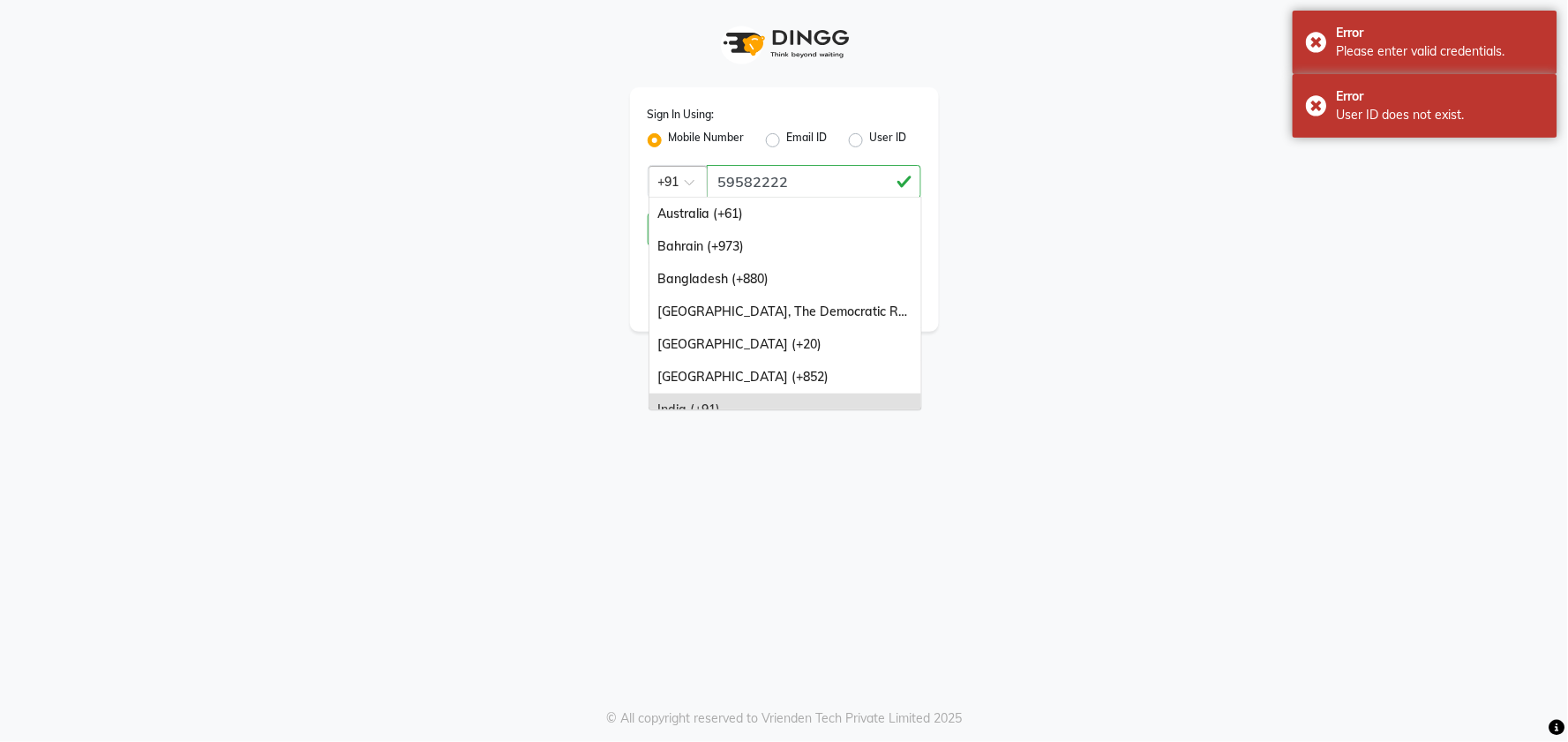
click at [693, 186] on span at bounding box center [696, 187] width 22 height 19
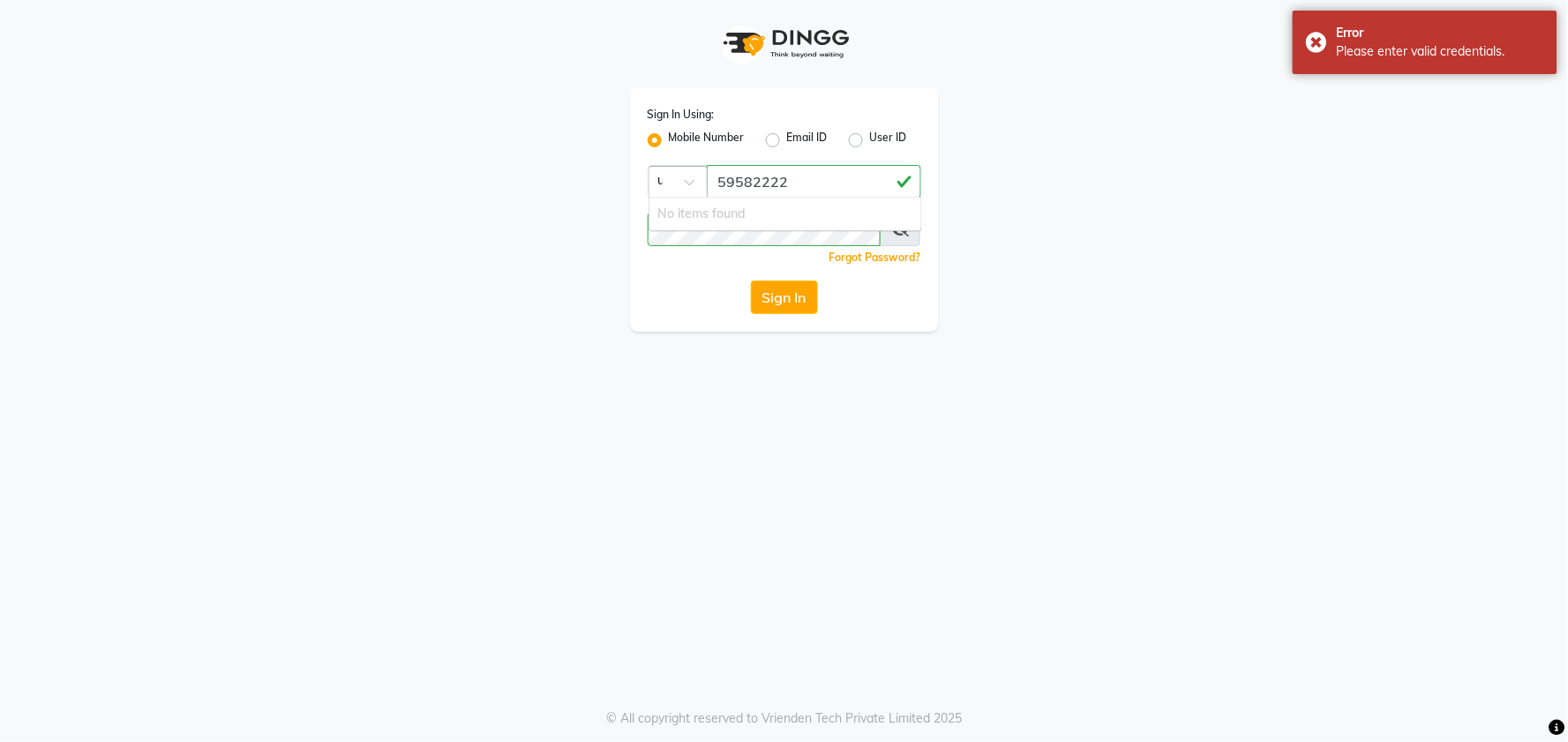
type input "mur"
click at [670, 182] on div "mur" at bounding box center [678, 180] width 58 height 19
click at [695, 183] on span at bounding box center [696, 187] width 22 height 19
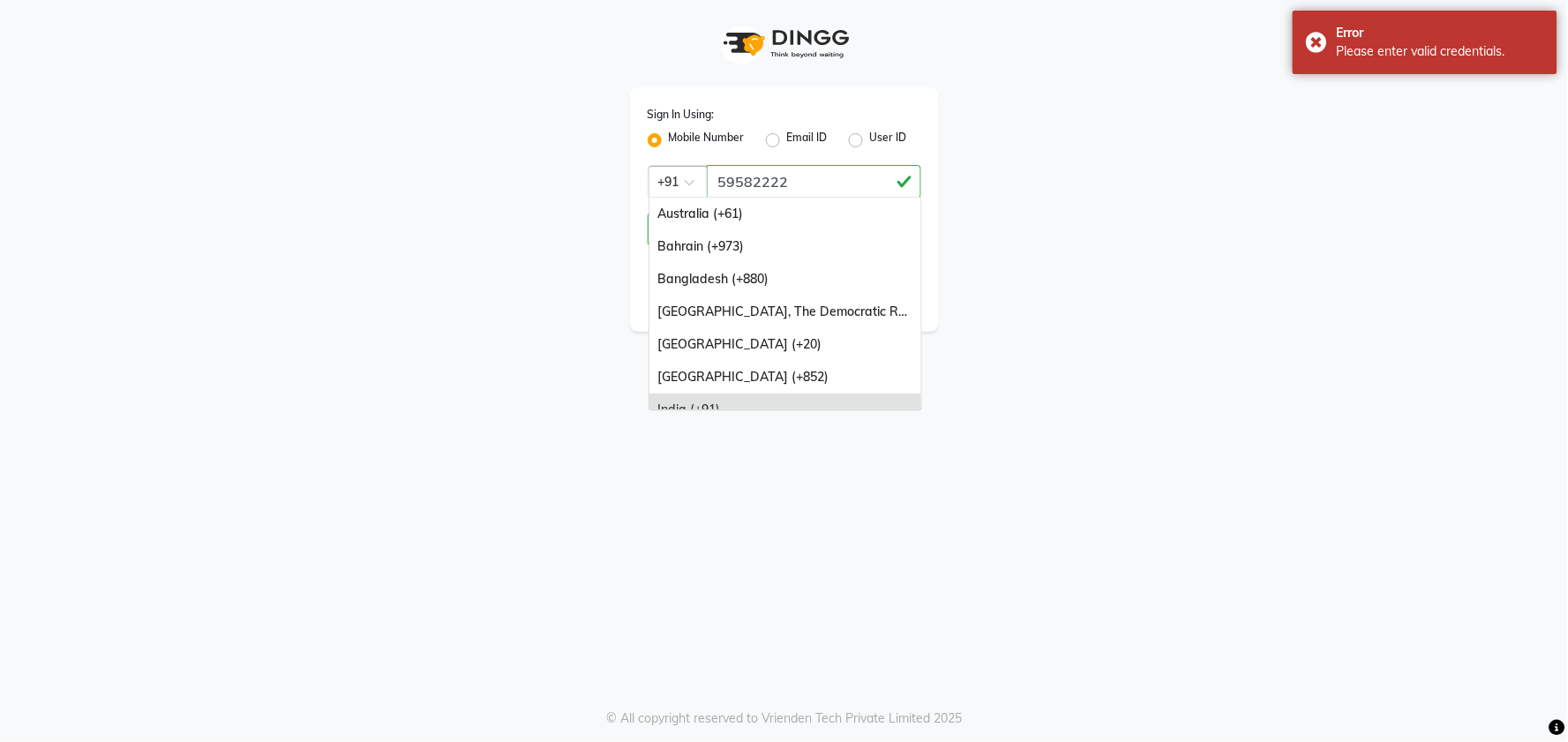
click at [695, 183] on span at bounding box center [696, 187] width 22 height 19
type input "23"
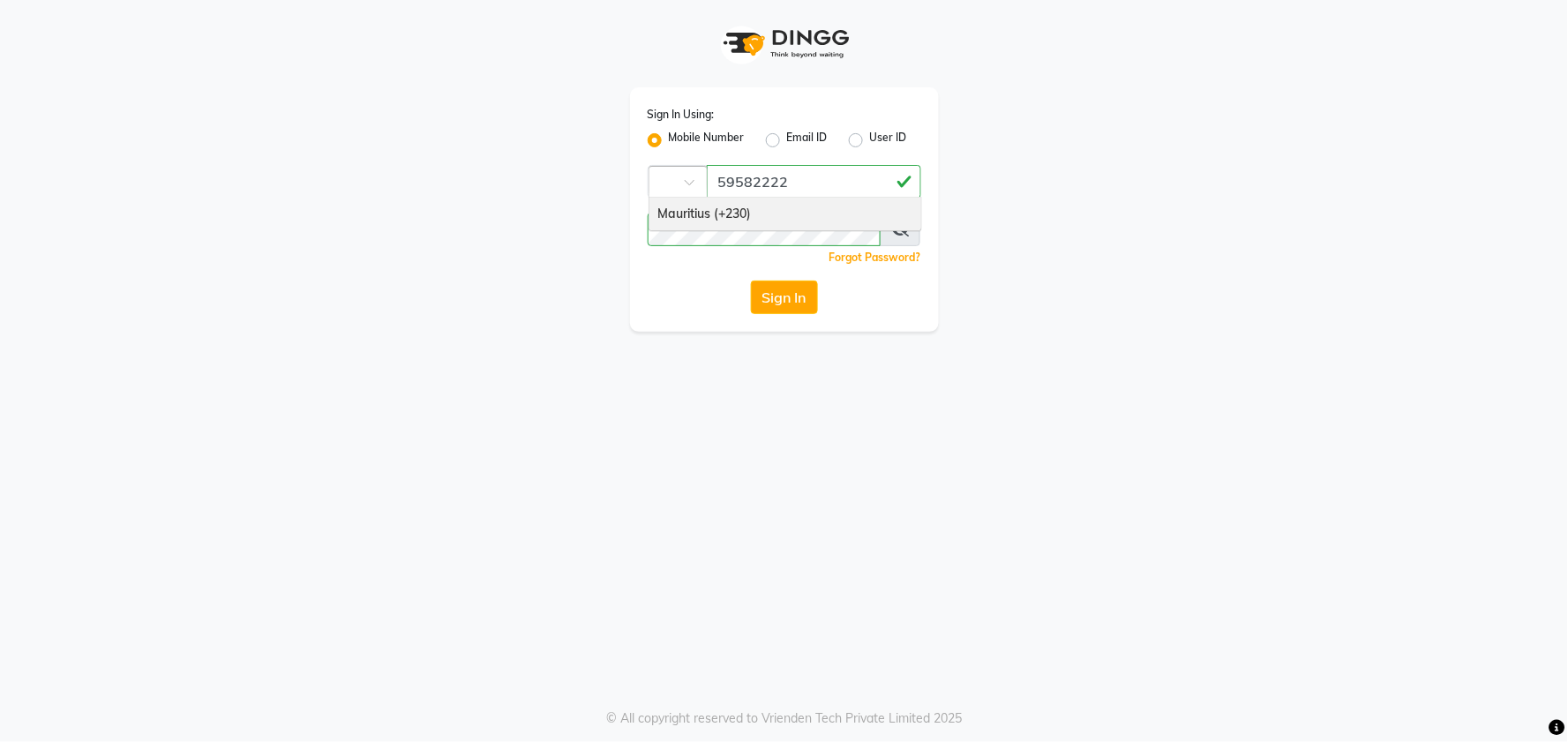
click at [694, 181] on span at bounding box center [696, 187] width 22 height 19
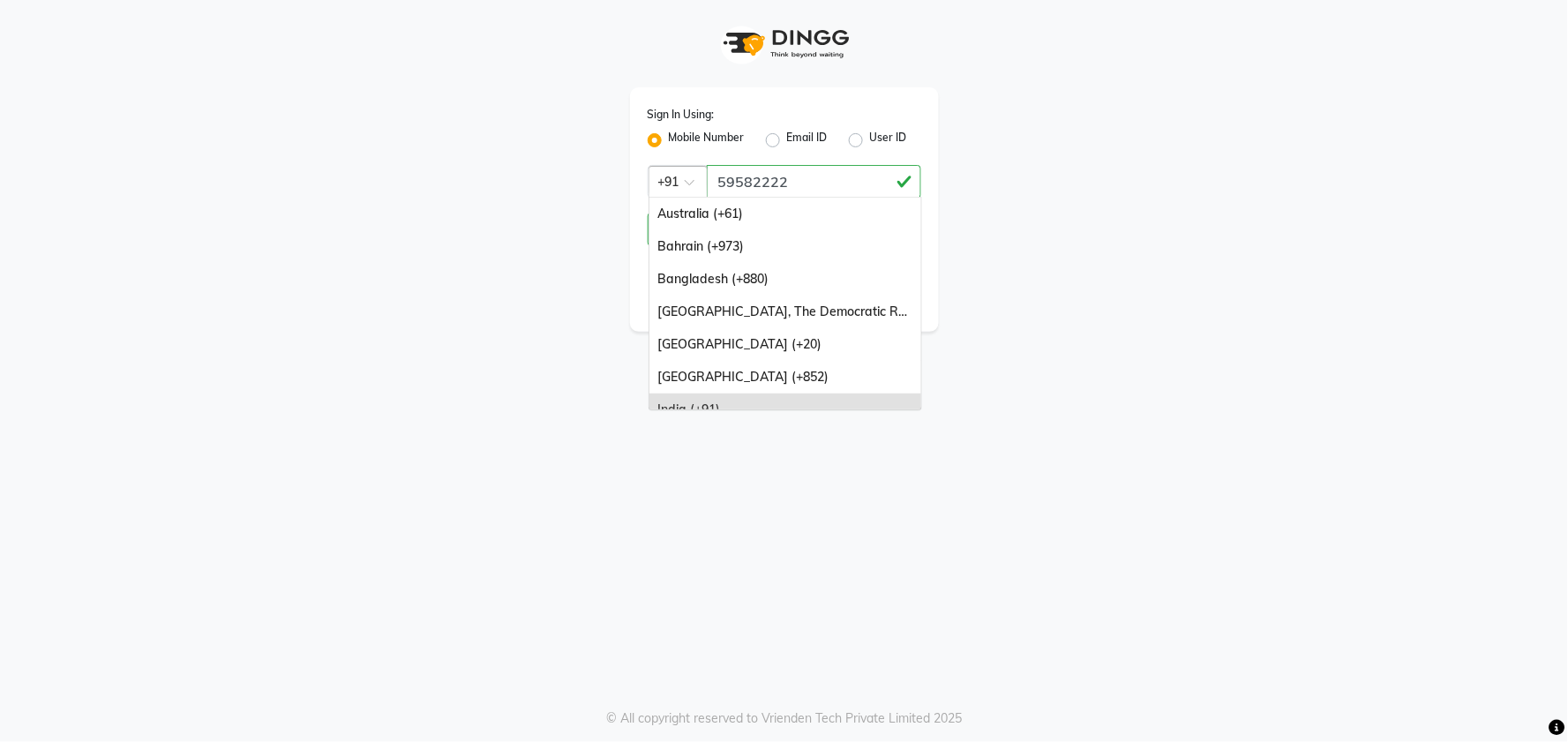
click at [697, 179] on span at bounding box center [696, 187] width 22 height 19
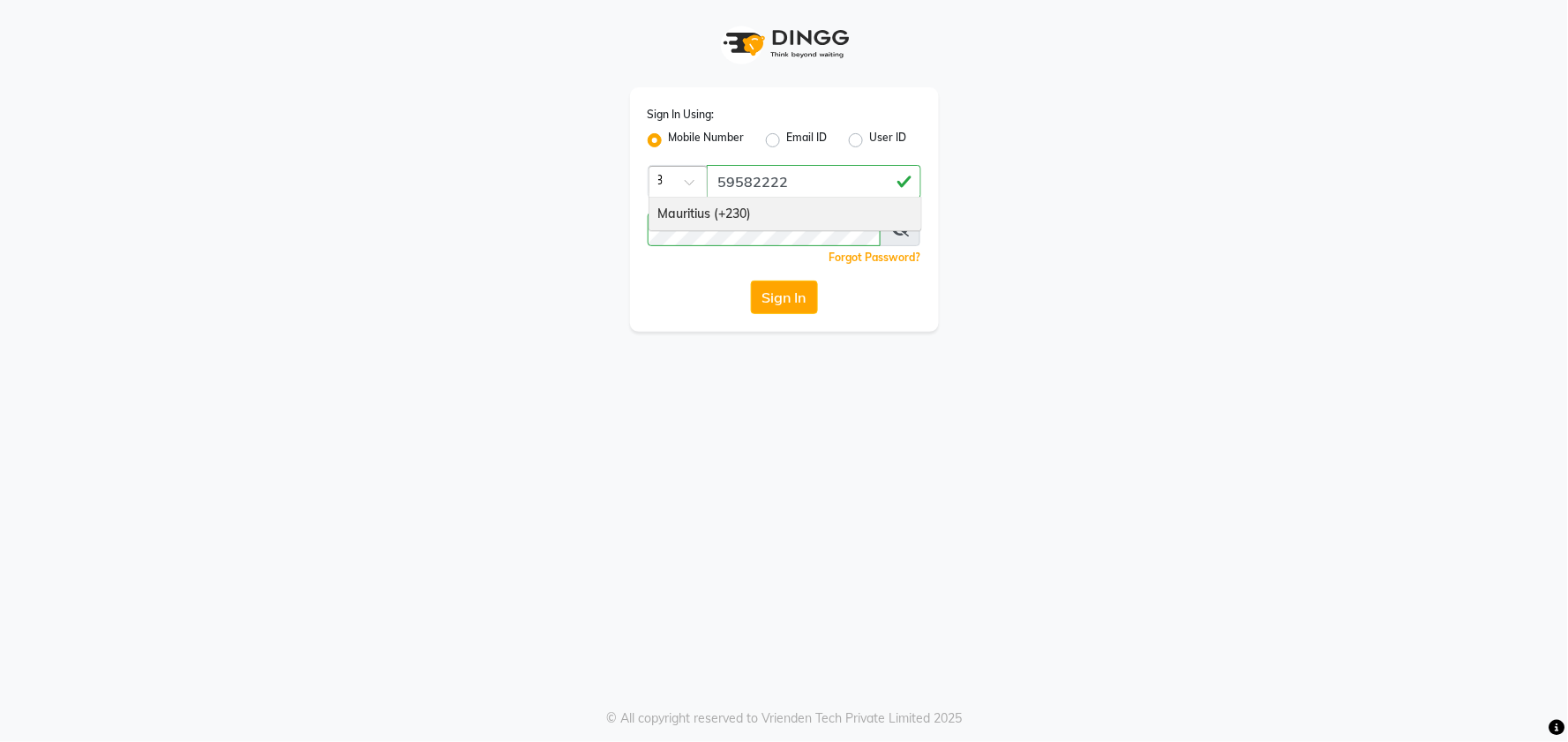
type input "230"
click at [780, 212] on div "Mauritius (+230)" at bounding box center [785, 214] width 272 height 33
click at [798, 291] on button "Sign In" at bounding box center [784, 298] width 68 height 34
